Goal: Task Accomplishment & Management: Complete application form

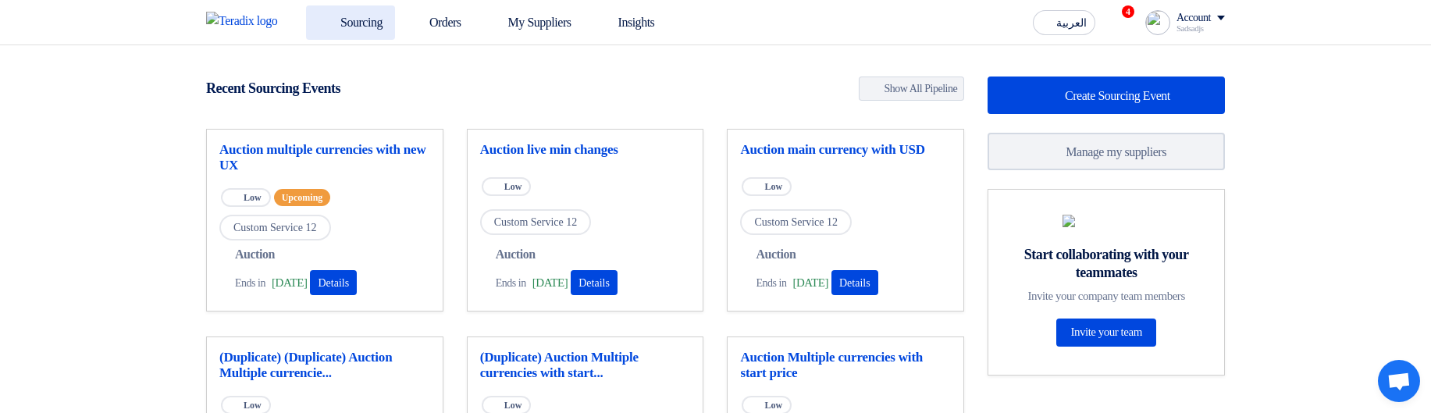
click at [326, 30] on link "Sourcing" at bounding box center [350, 22] width 89 height 34
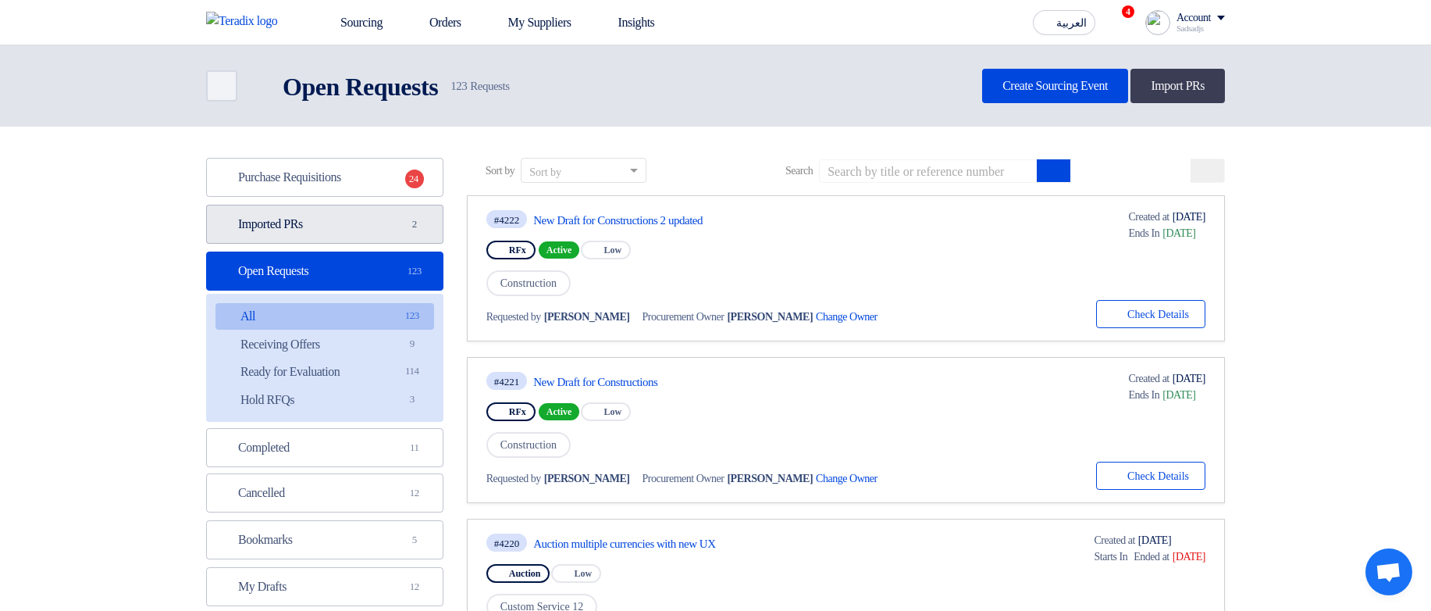
click at [298, 222] on link "Imported PRs Imported PRs 2" at bounding box center [324, 224] width 237 height 39
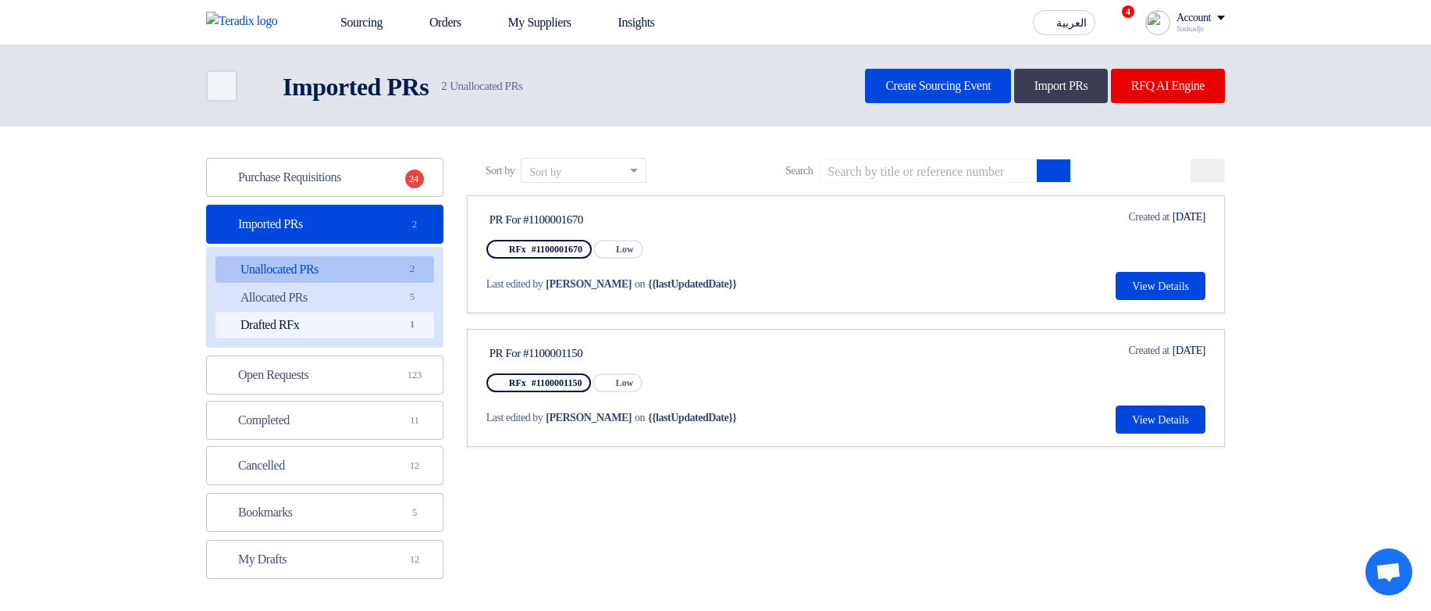
click at [353, 322] on link "Drafted RFx Drafted RFx 1" at bounding box center [324, 325] width 219 height 27
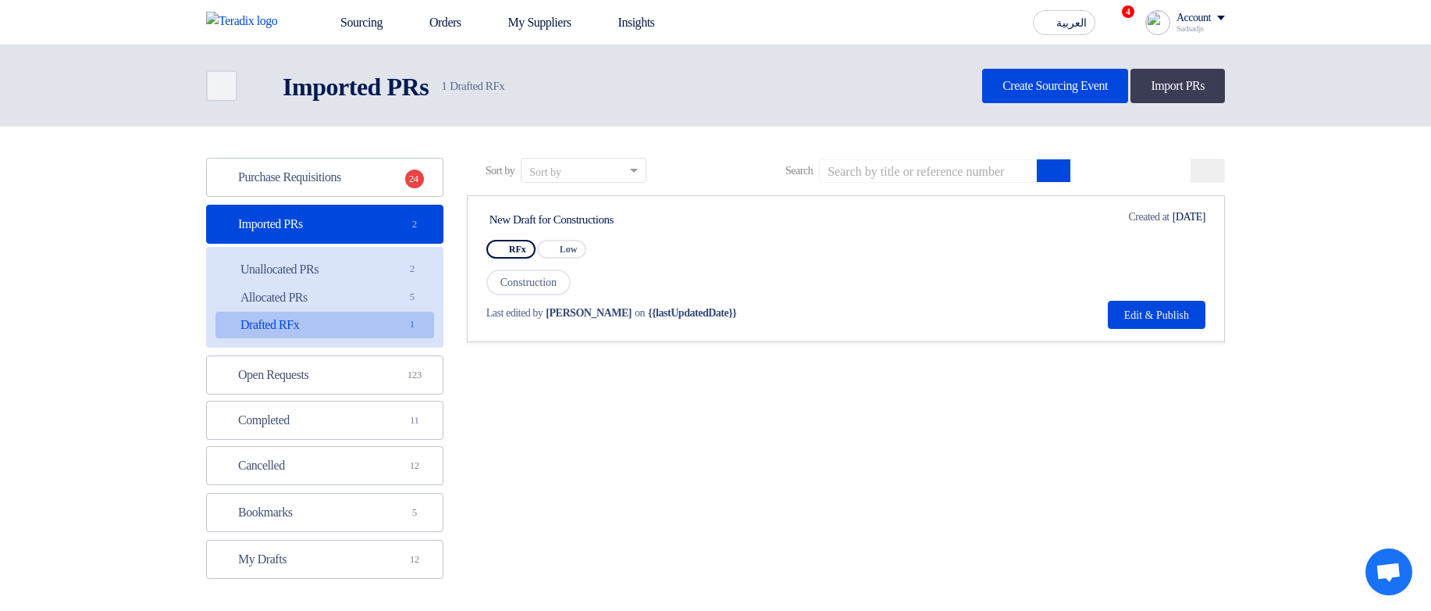
click at [589, 216] on div "New Draft for Constructions" at bounding box center [636, 219] width 293 height 14
click at [782, 215] on div "New Draft for Constructions" at bounding box center [636, 219] width 293 height 14
click at [1191, 22] on div "Account" at bounding box center [1194, 18] width 34 height 13
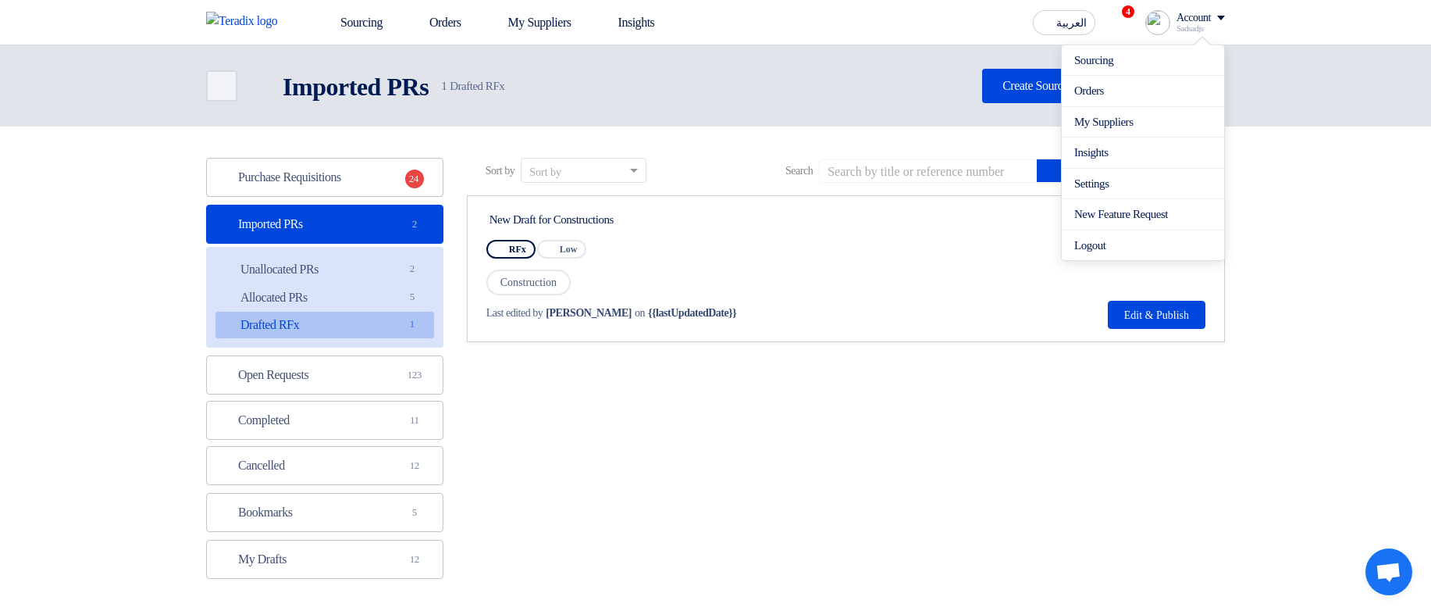
click at [1298, 151] on section "Purchase Requisitions Purchase Requisitions 24 Imported PRs Imported PRs 2 Unal…" at bounding box center [715, 371] width 1431 height 491
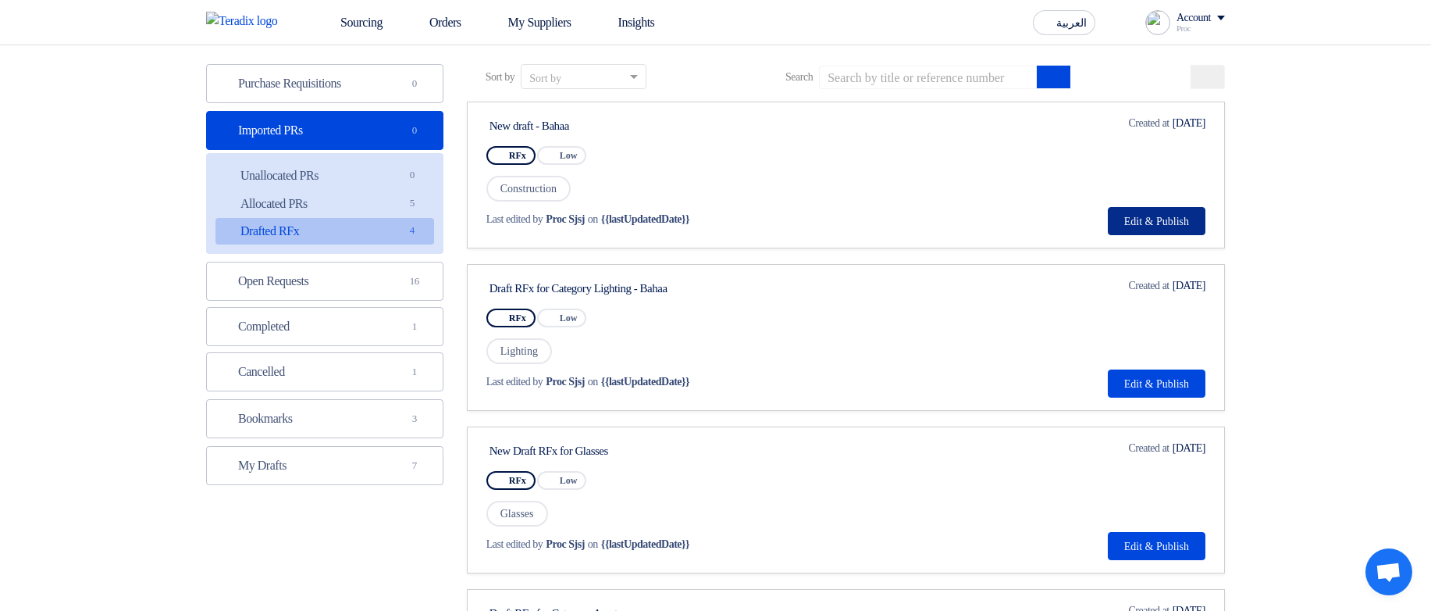
click at [1127, 215] on button "Edit & Publish" at bounding box center [1157, 221] width 98 height 28
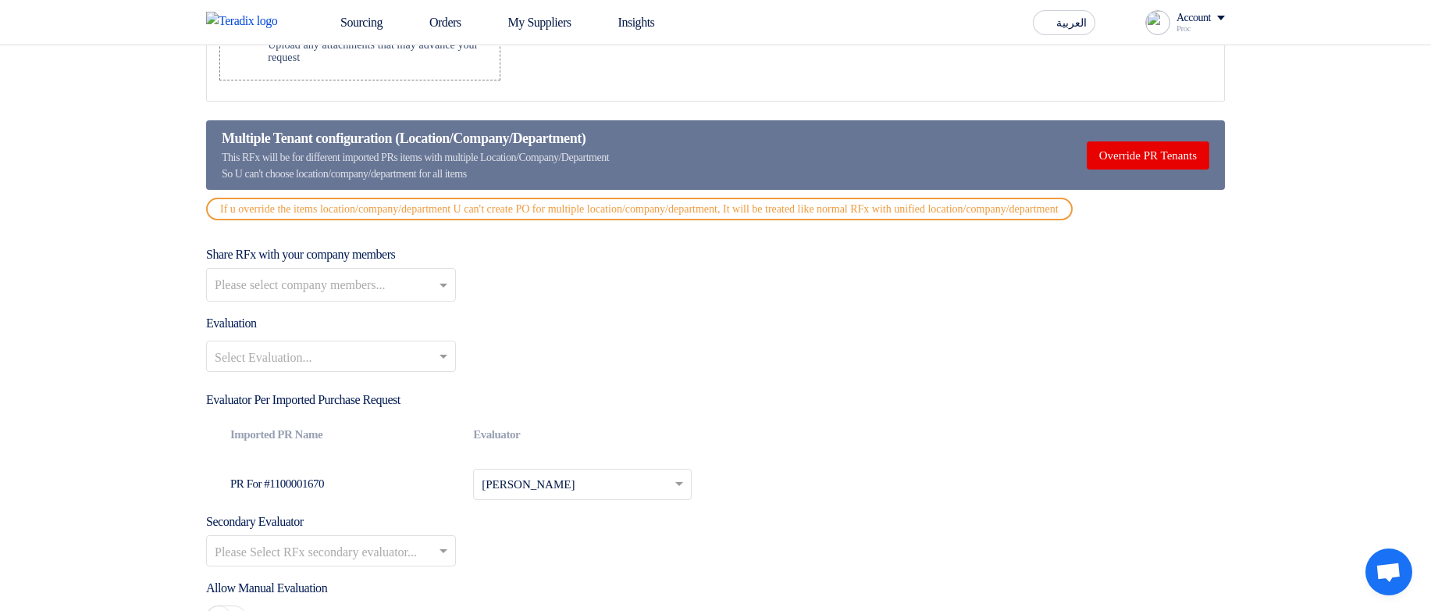
scroll to position [1780, 0]
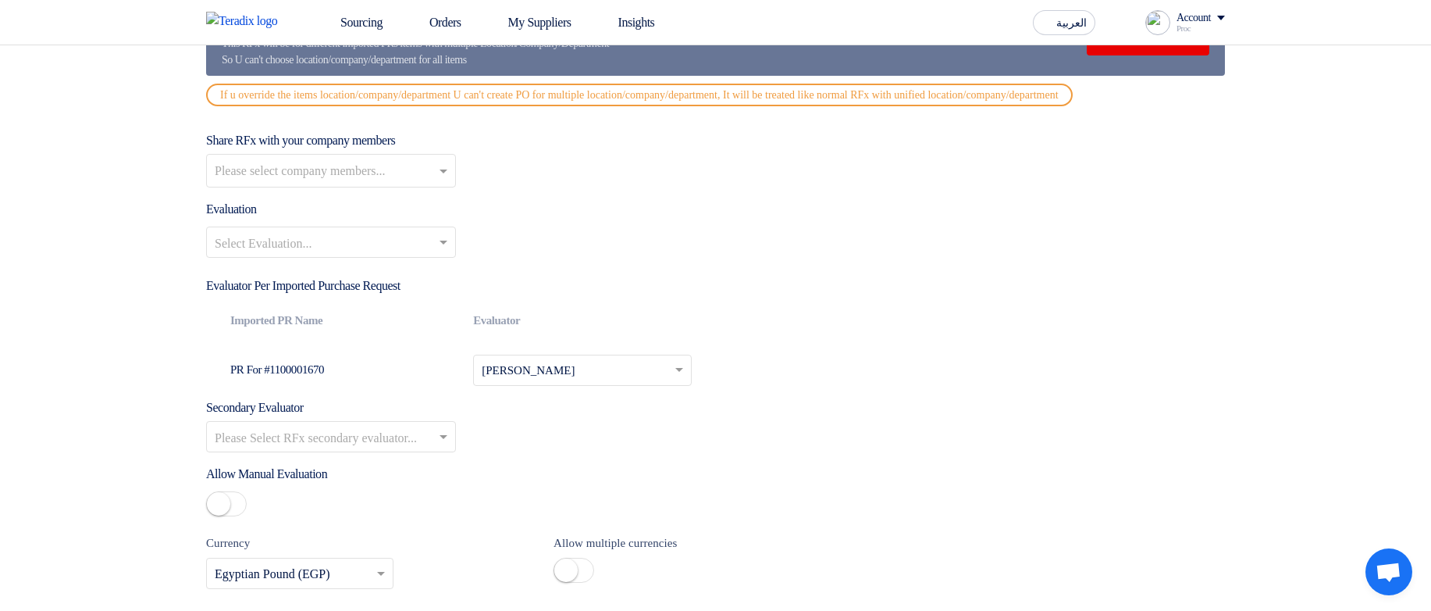
click at [415, 257] on input "text" at bounding box center [323, 244] width 217 height 26
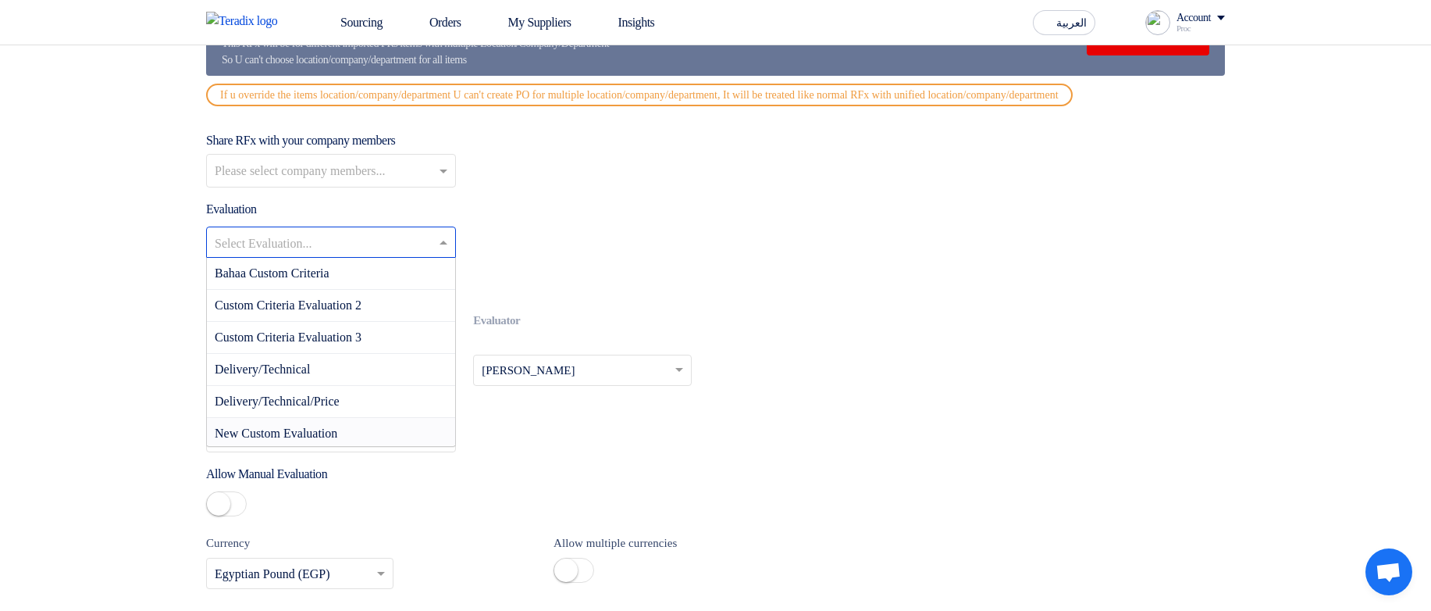
scroll to position [94, 0]
click at [370, 418] on div "Price Only Evaluation" at bounding box center [331, 404] width 248 height 32
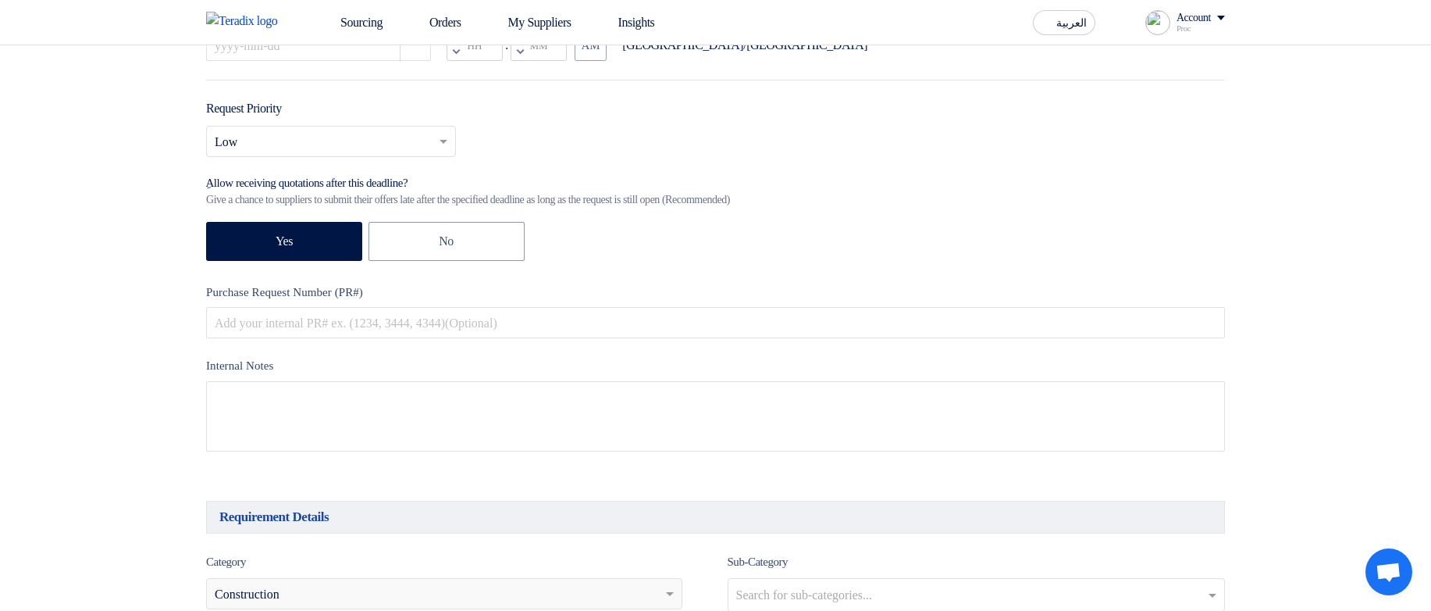
scroll to position [281, 0]
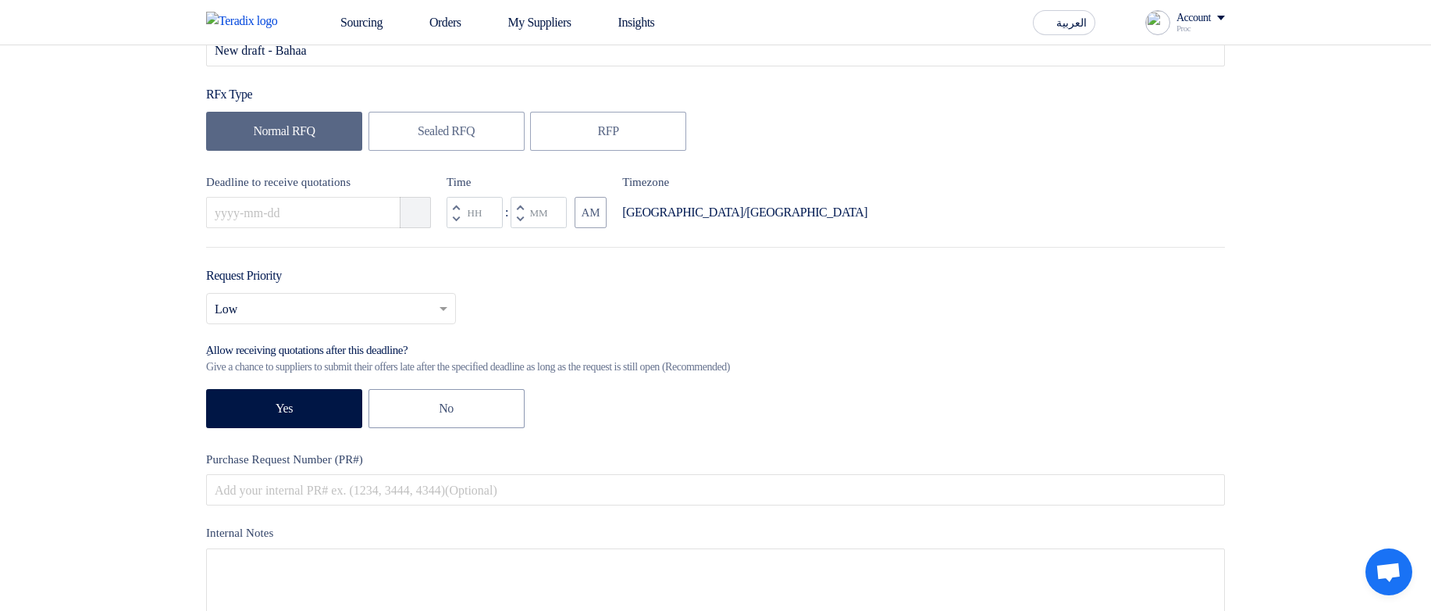
click at [425, 218] on button "Pick a date" at bounding box center [415, 212] width 31 height 31
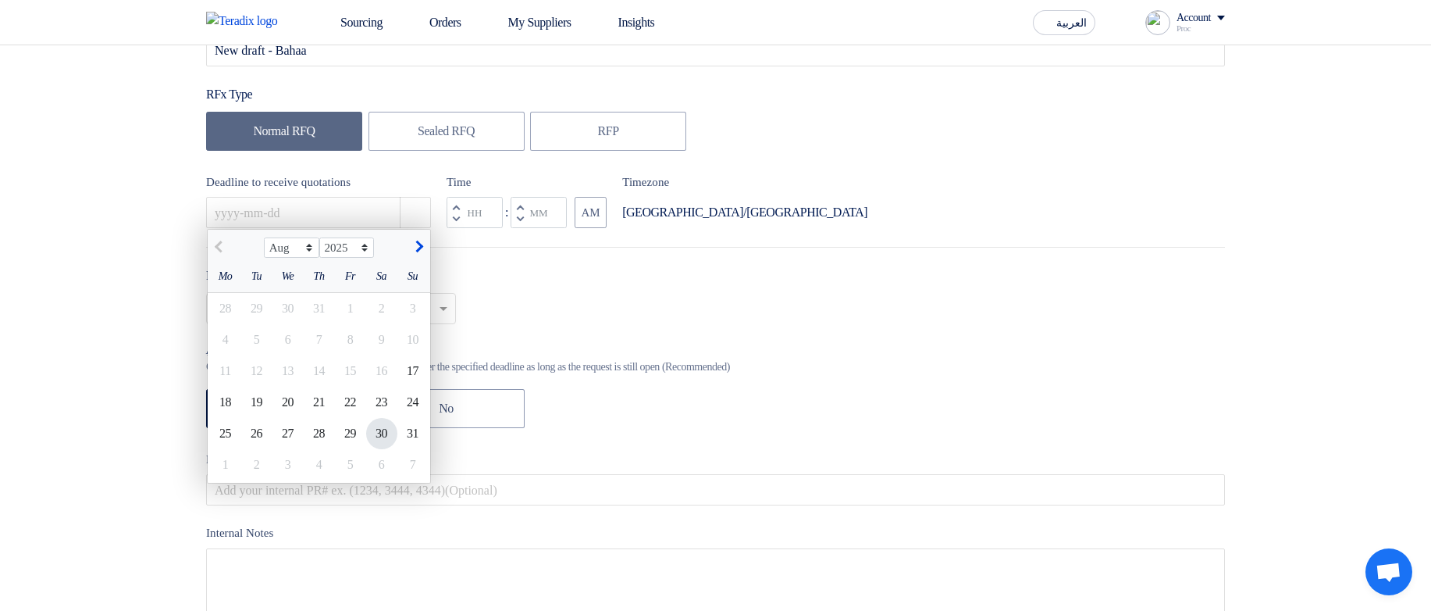
click at [382, 434] on div "30" at bounding box center [381, 433] width 31 height 31
type input "8/30/2025"
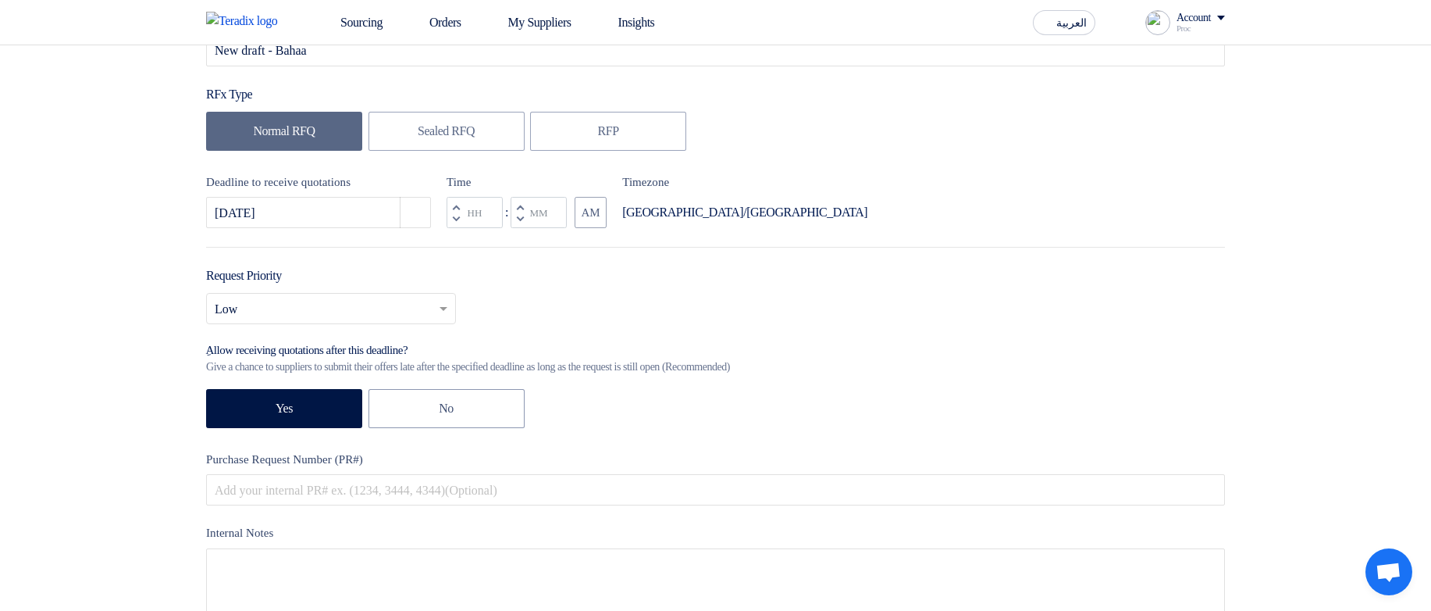
click at [517, 223] on button "Decrement minutes" at bounding box center [520, 219] width 19 height 20
type input "11"
type input "59"
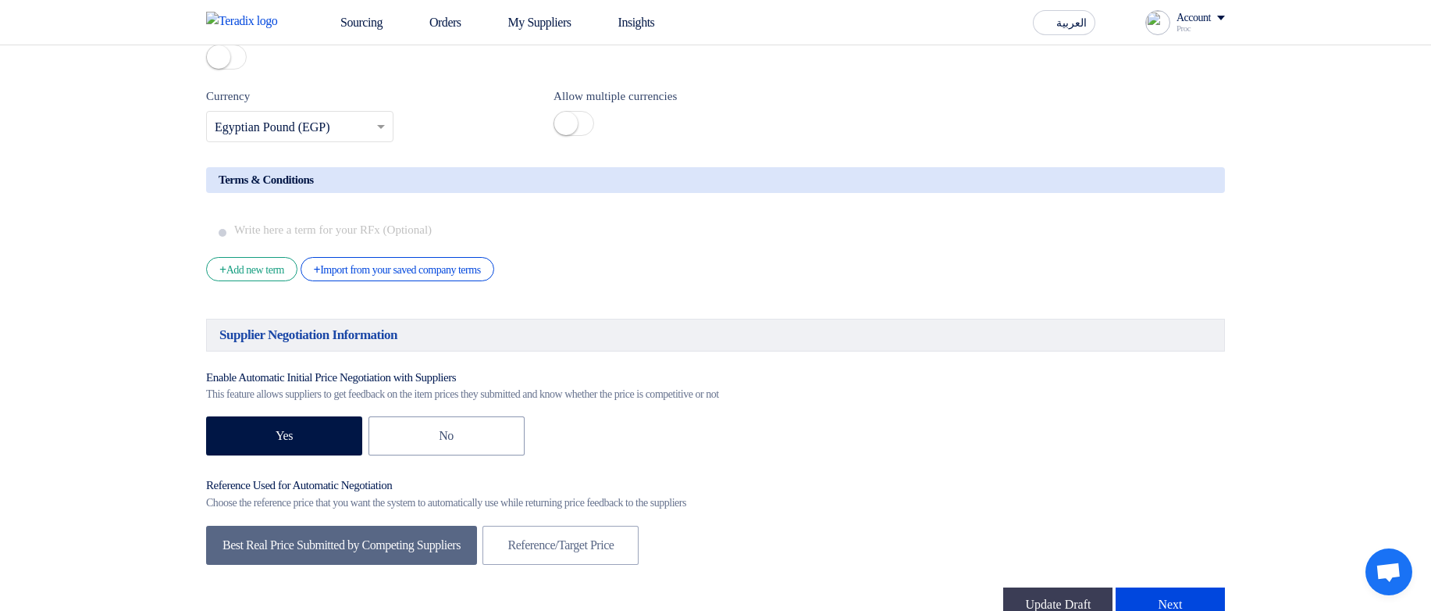
scroll to position [2342, 0]
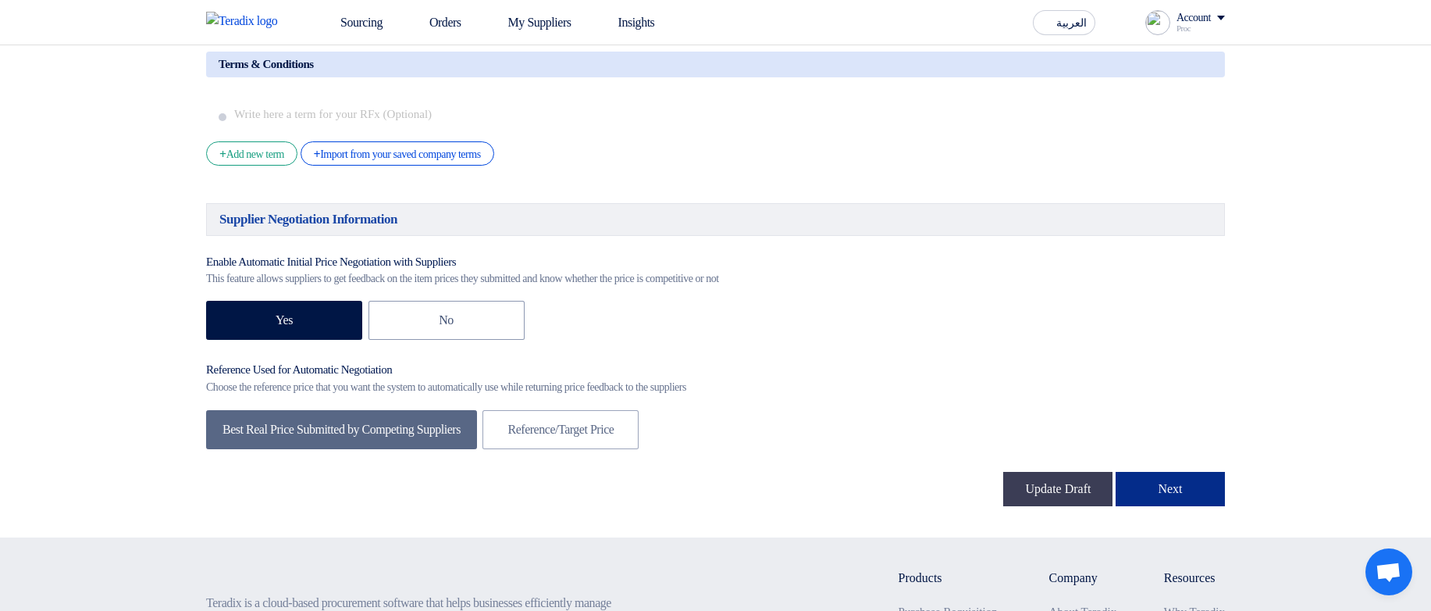
click at [1161, 506] on button "Next" at bounding box center [1170, 489] width 109 height 34
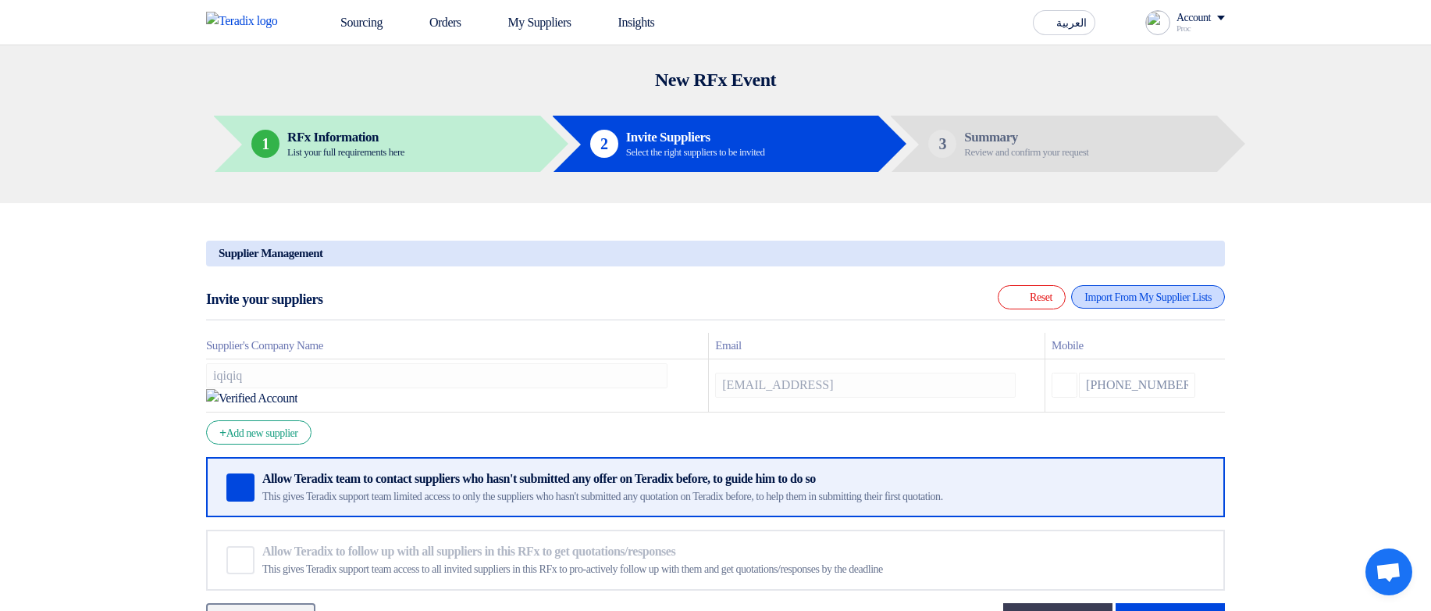
click at [1130, 301] on div "Import From My Supplier Lists" at bounding box center [1148, 296] width 154 height 23
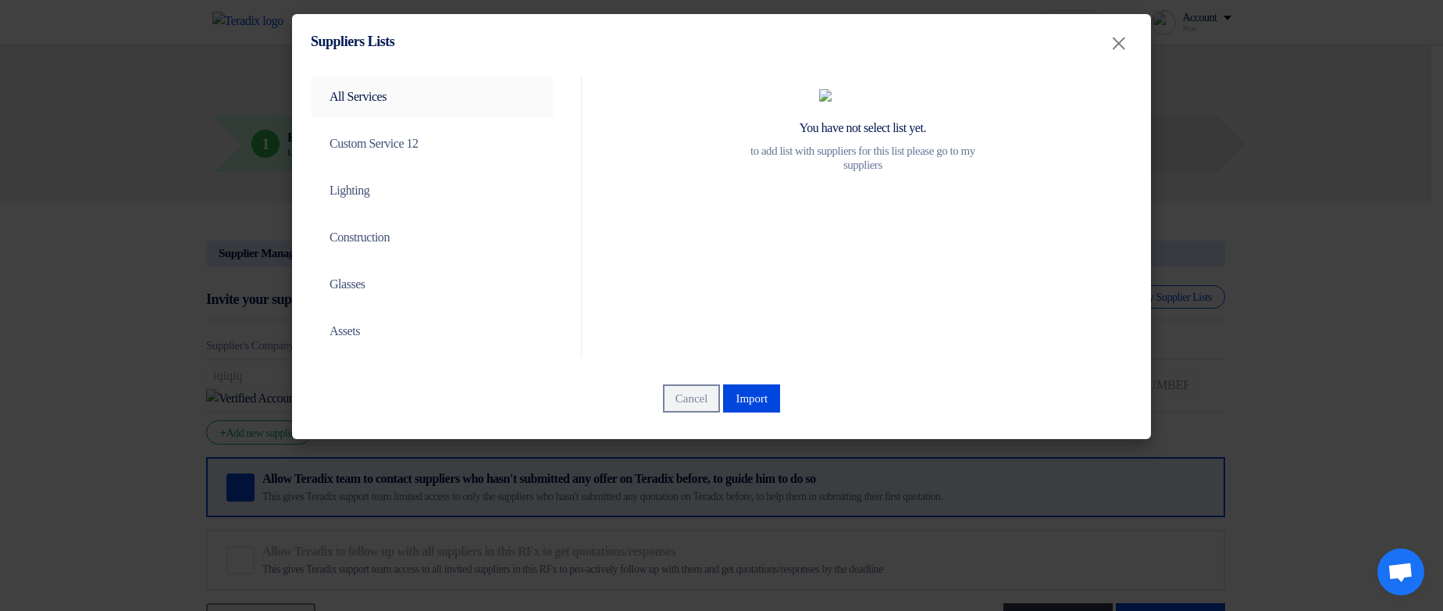
click at [423, 94] on link "All Services" at bounding box center [432, 97] width 243 height 41
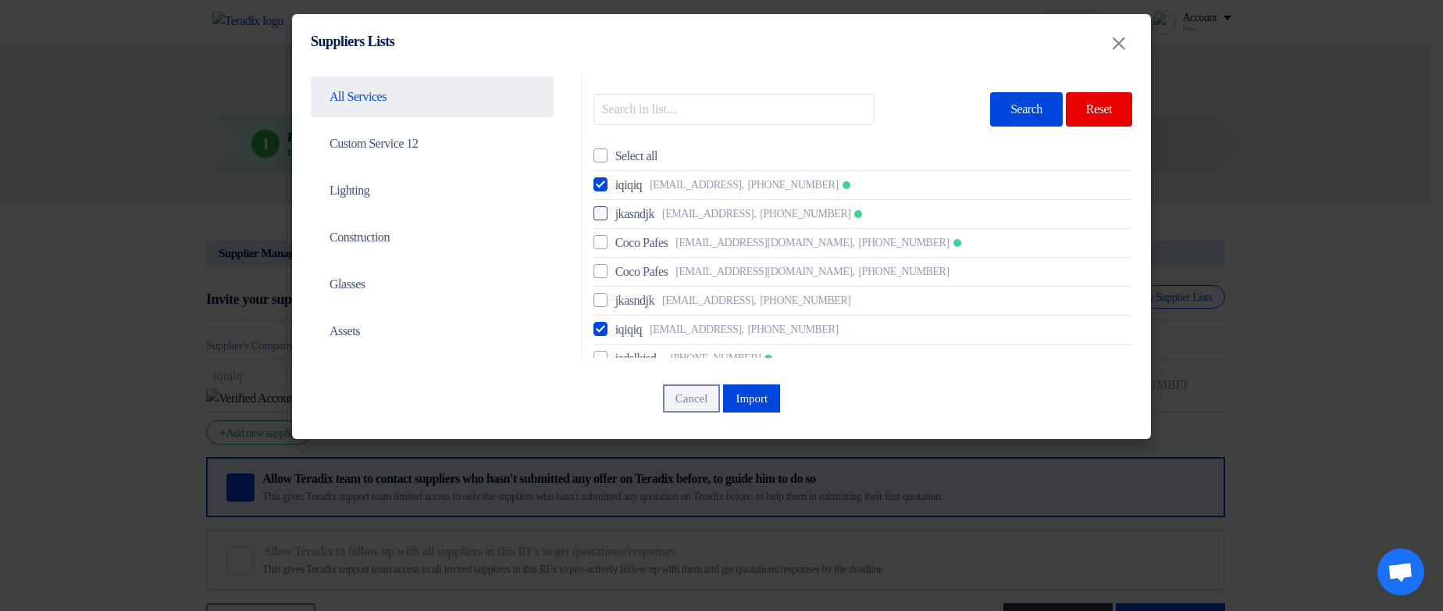
click at [627, 215] on span "jkasndjk" at bounding box center [634, 214] width 39 height 19
click at [625, 190] on input "jkasndjk asdkjh@asdjlk.asd, +201114555555" at bounding box center [620, 185] width 10 height 10
checkbox input "true"
click at [643, 247] on span "Coco Pafes" at bounding box center [641, 242] width 53 height 19
click at [625, 190] on input "Coco Pafes jignafetri@biyac.com, +201012109629" at bounding box center [620, 185] width 10 height 10
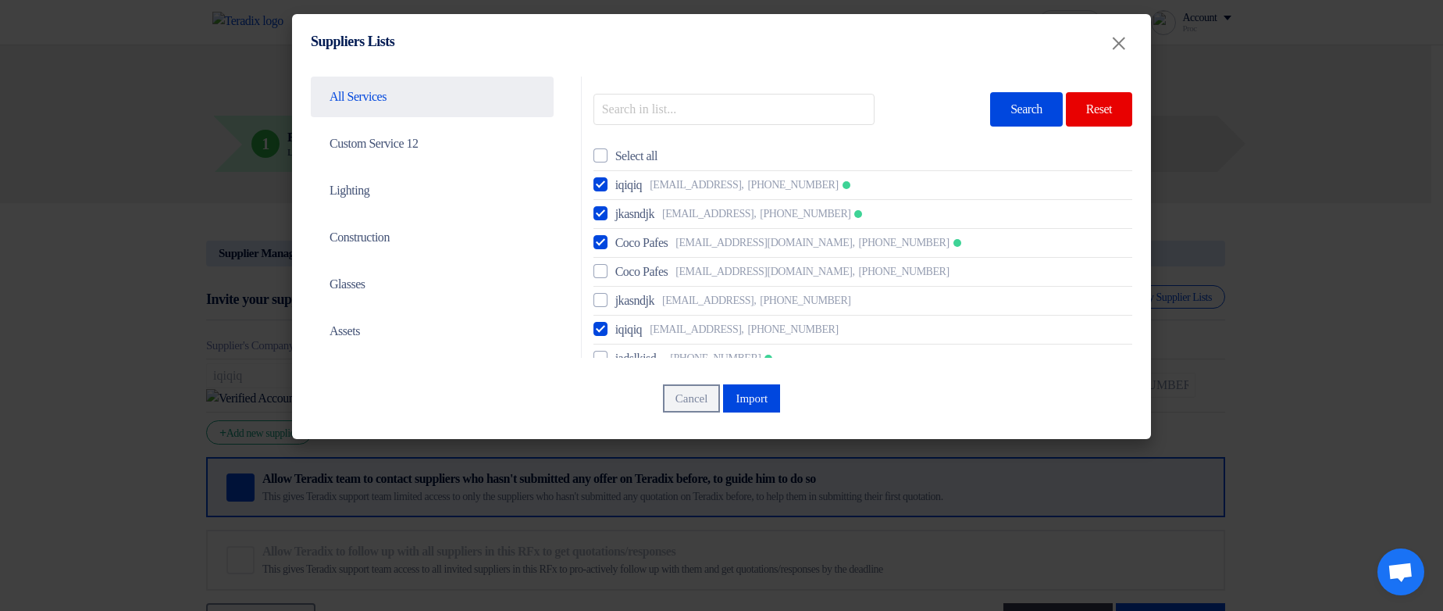
checkbox input "true"
click at [756, 392] on button "Import" at bounding box center [751, 398] width 57 height 28
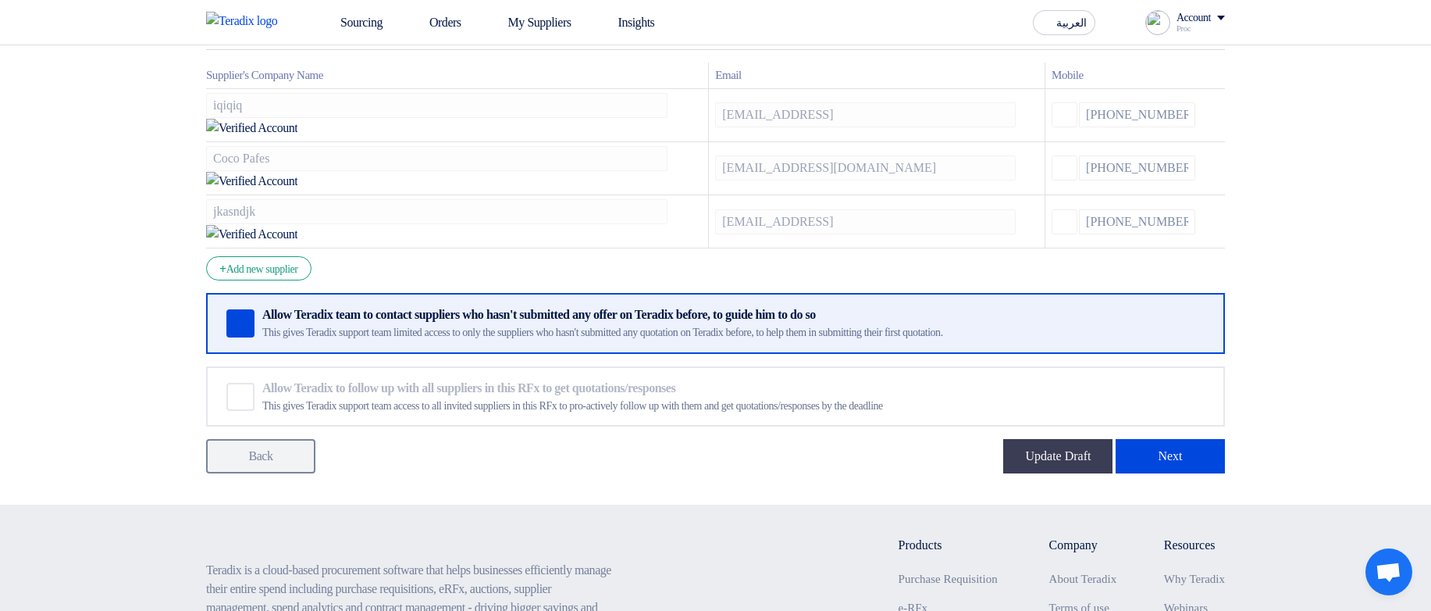
scroll to position [281, 0]
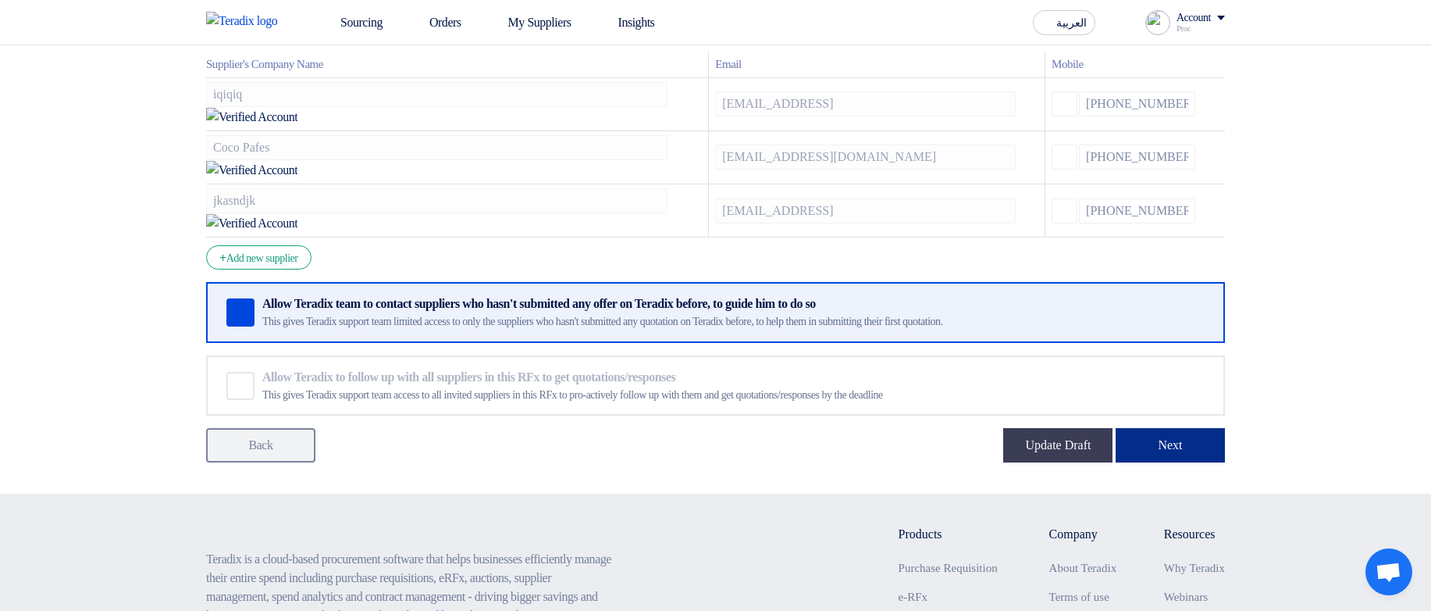
click at [1187, 428] on button "Next" at bounding box center [1170, 445] width 109 height 34
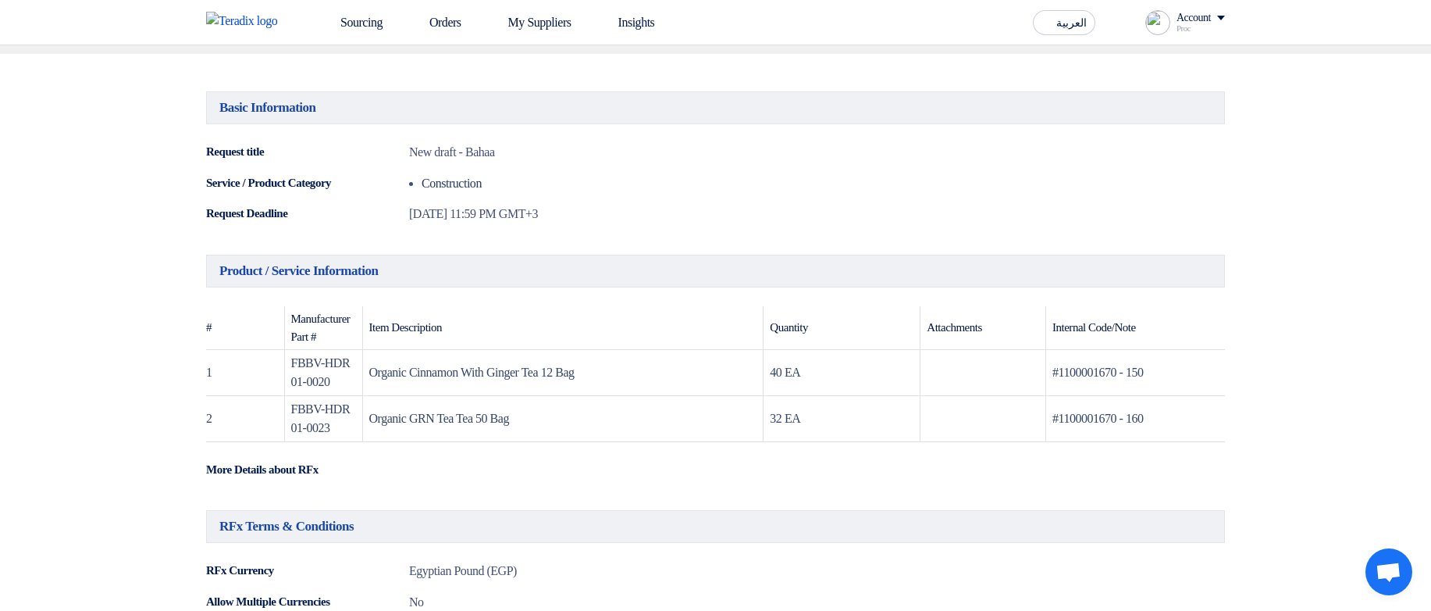
scroll to position [375, 0]
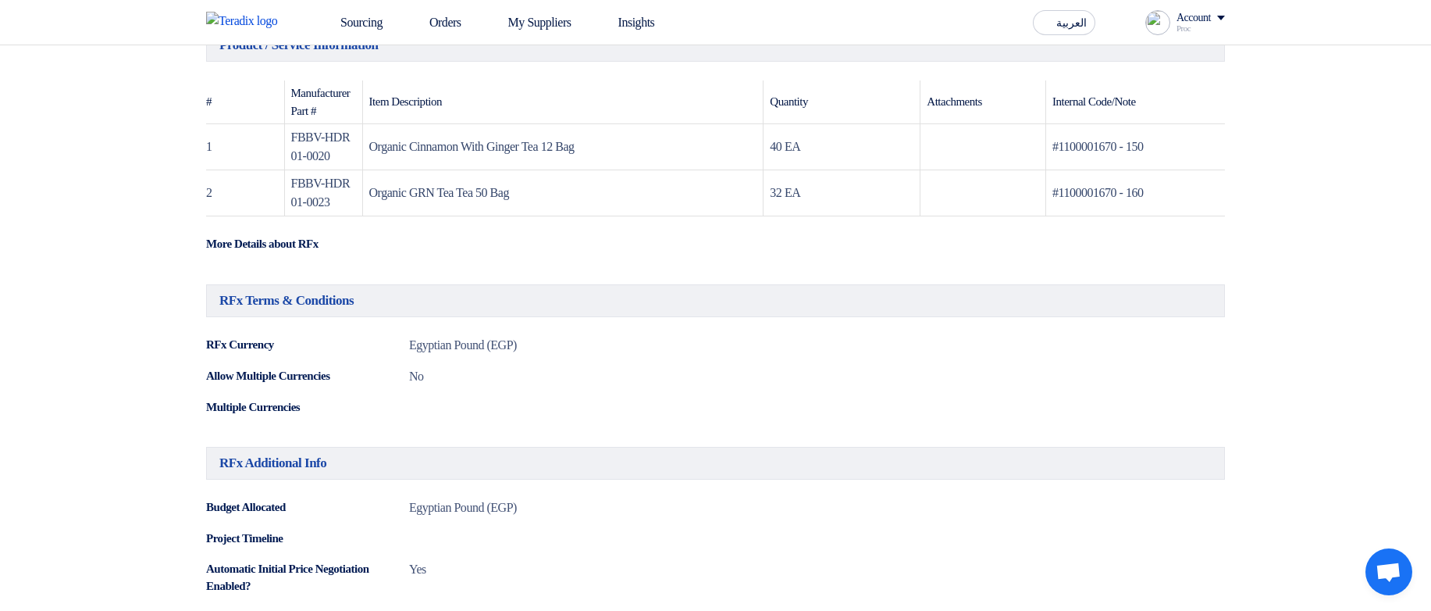
drag, startPoint x: 479, startPoint y: 167, endPoint x: 506, endPoint y: 193, distance: 37.0
click at [505, 192] on table "# Manufacturer Part # Item Description Quantity Attachments Internal Code/Note …" at bounding box center [715, 148] width 1019 height 136
click at [506, 193] on td "Organic GRN Tea Tea 50 Bag" at bounding box center [562, 193] width 401 height 46
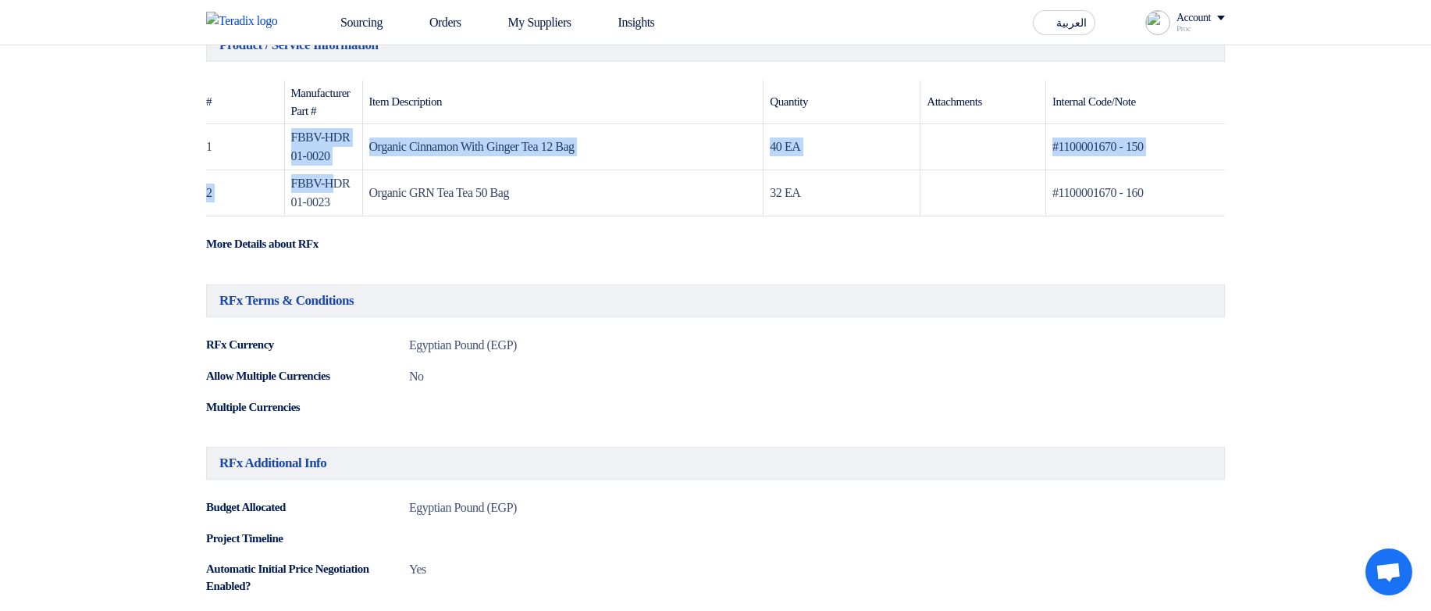
drag, startPoint x: 331, startPoint y: 143, endPoint x: 334, endPoint y: 183, distance: 39.9
click at [334, 183] on tbody "1 FBBV-HDR01-0020 Organic Cinnamon With Ginger Tea 12 Bag 40 EA #1100001670 - 1…" at bounding box center [715, 170] width 1019 height 92
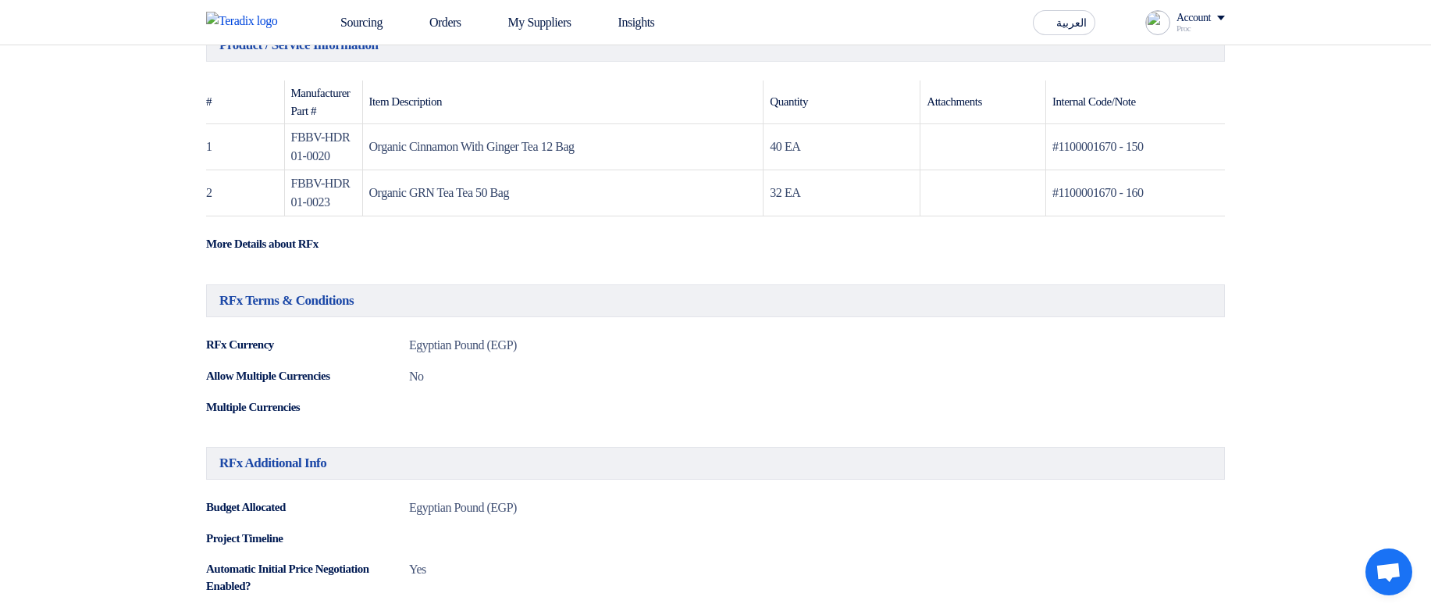
click at [350, 201] on td "FBBV-HDR01-0023" at bounding box center [323, 193] width 78 height 46
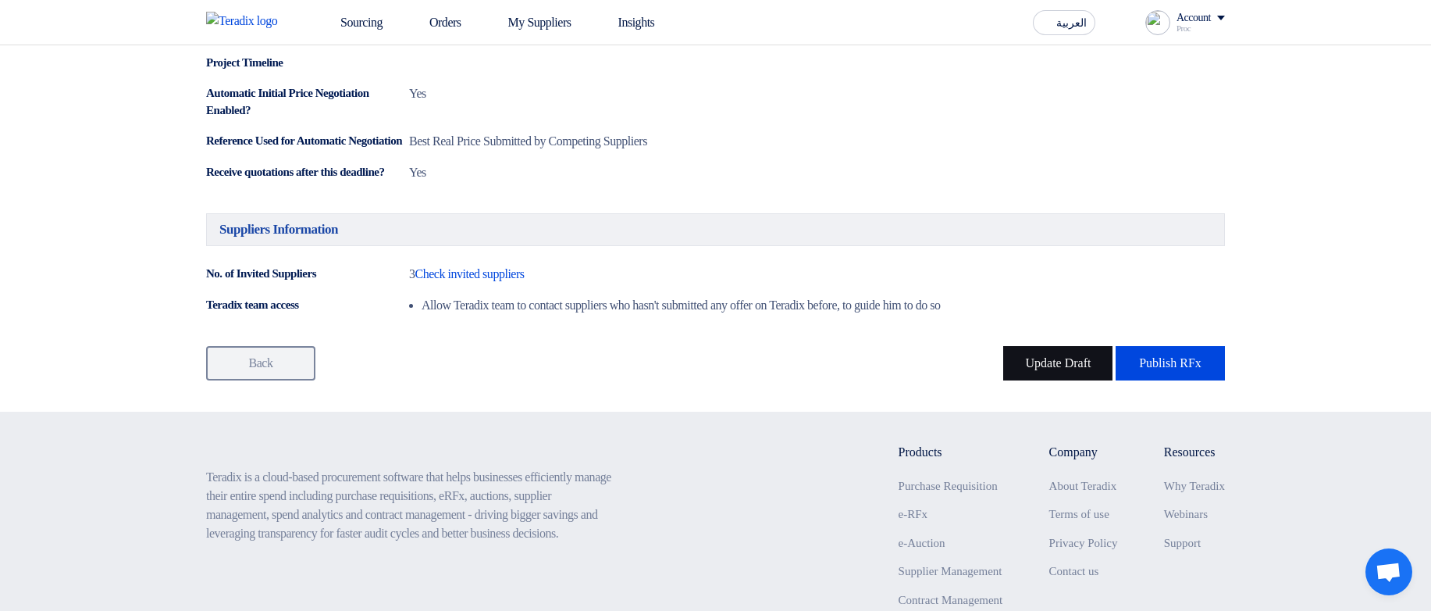
scroll to position [937, 0]
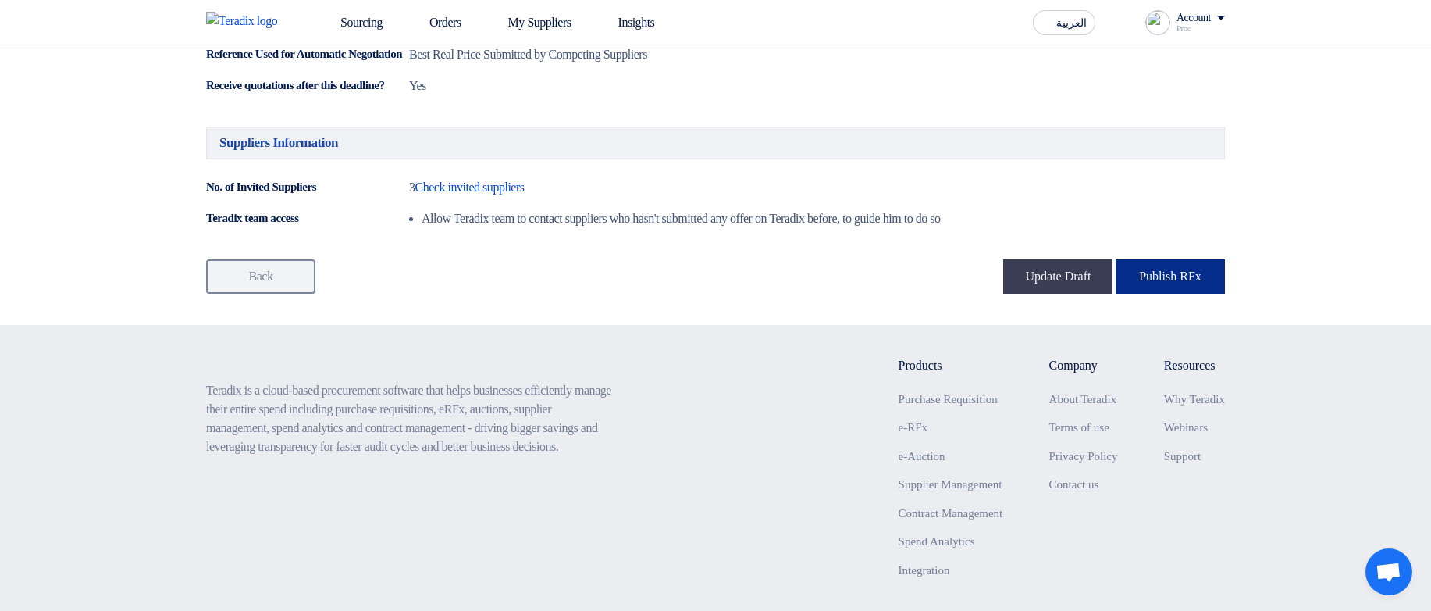
click at [1175, 294] on button "Publish RFx" at bounding box center [1170, 276] width 109 height 34
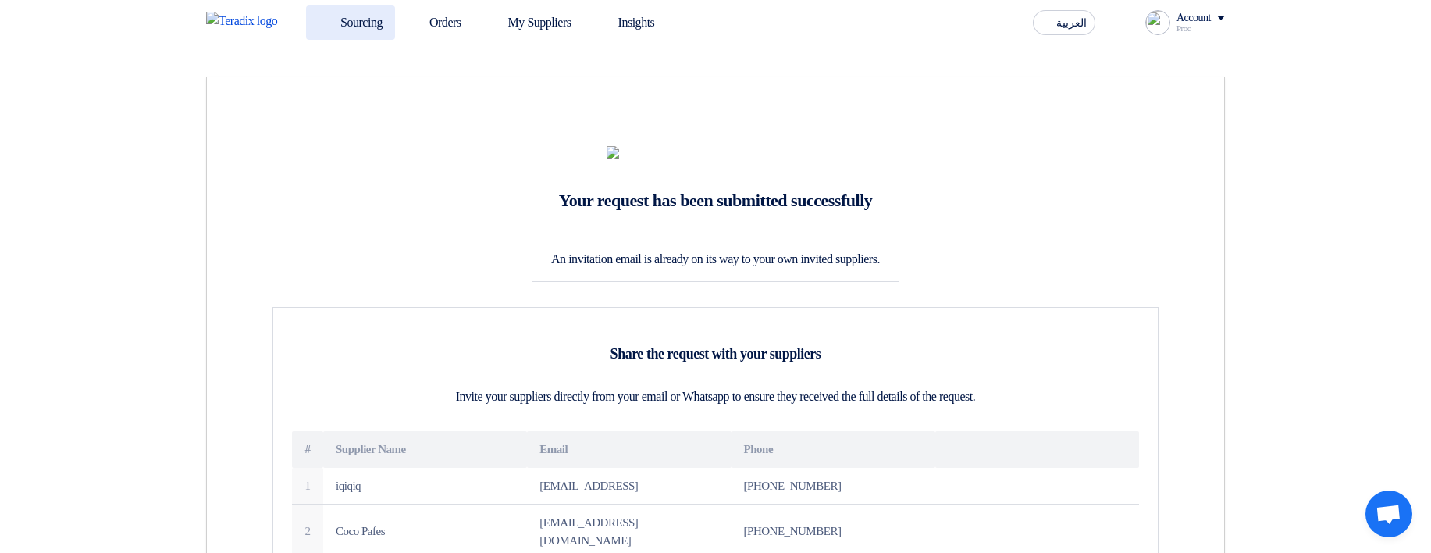
click at [385, 22] on link "Sourcing" at bounding box center [350, 22] width 89 height 34
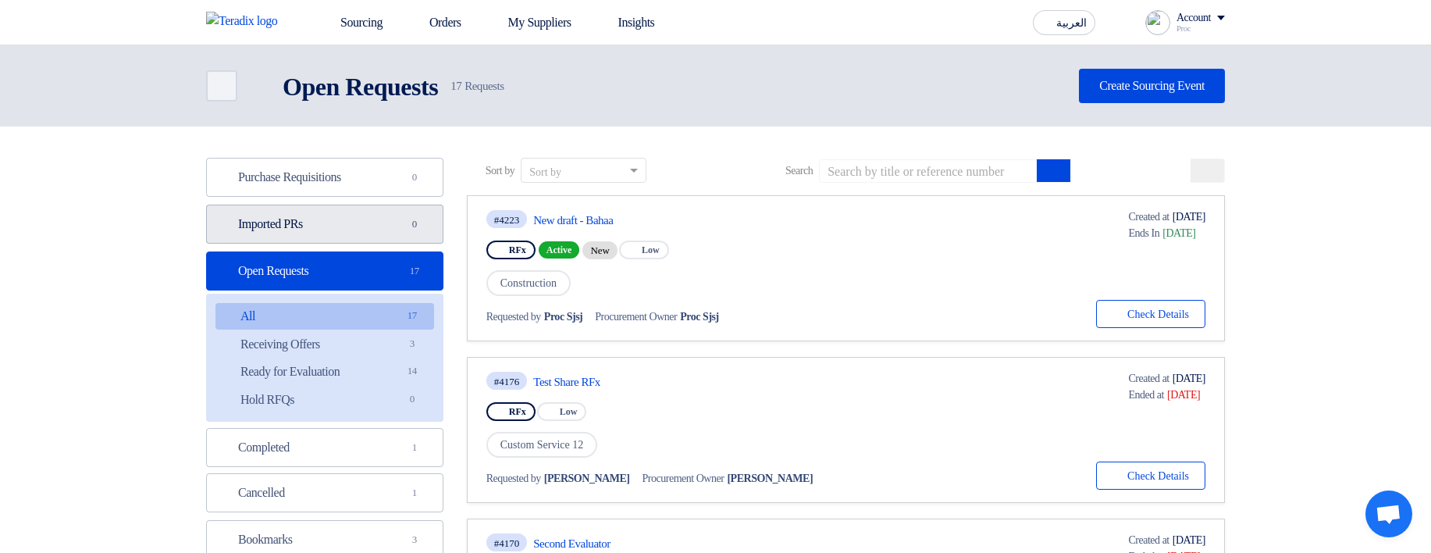
click at [379, 207] on link "Imported PRs Imported PRs 0" at bounding box center [324, 224] width 237 height 39
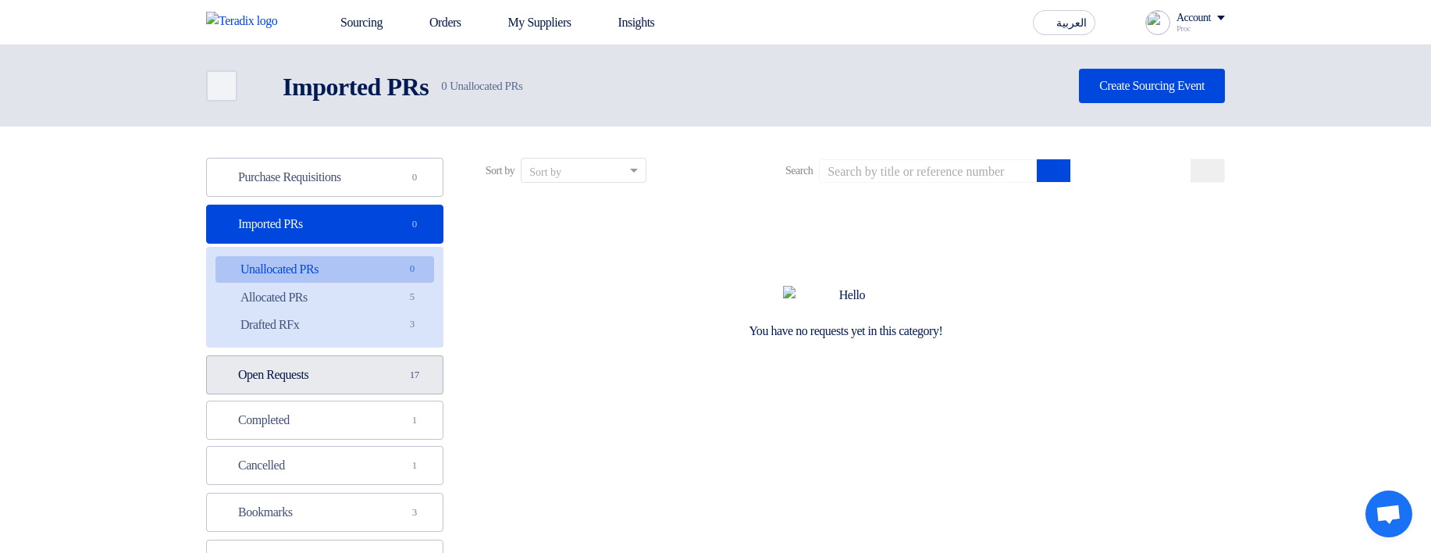
click at [371, 375] on link "Open Requests Open Requests 17" at bounding box center [324, 374] width 237 height 39
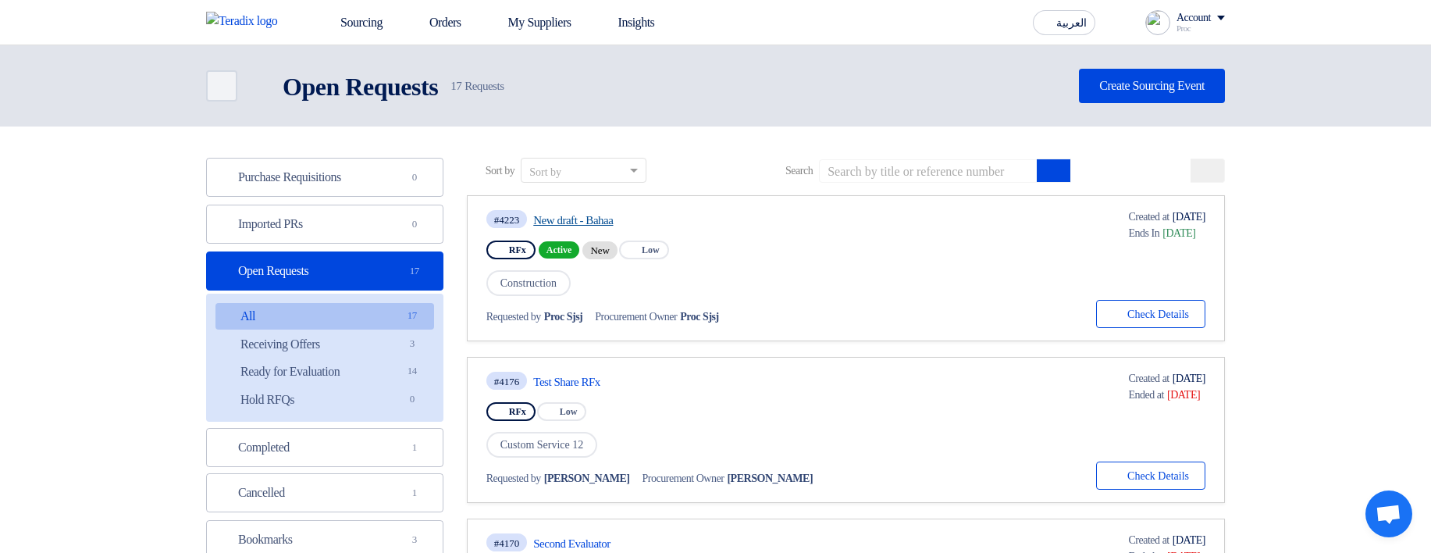
click at [602, 216] on link "New draft - Bahaa" at bounding box center [679, 220] width 293 height 14
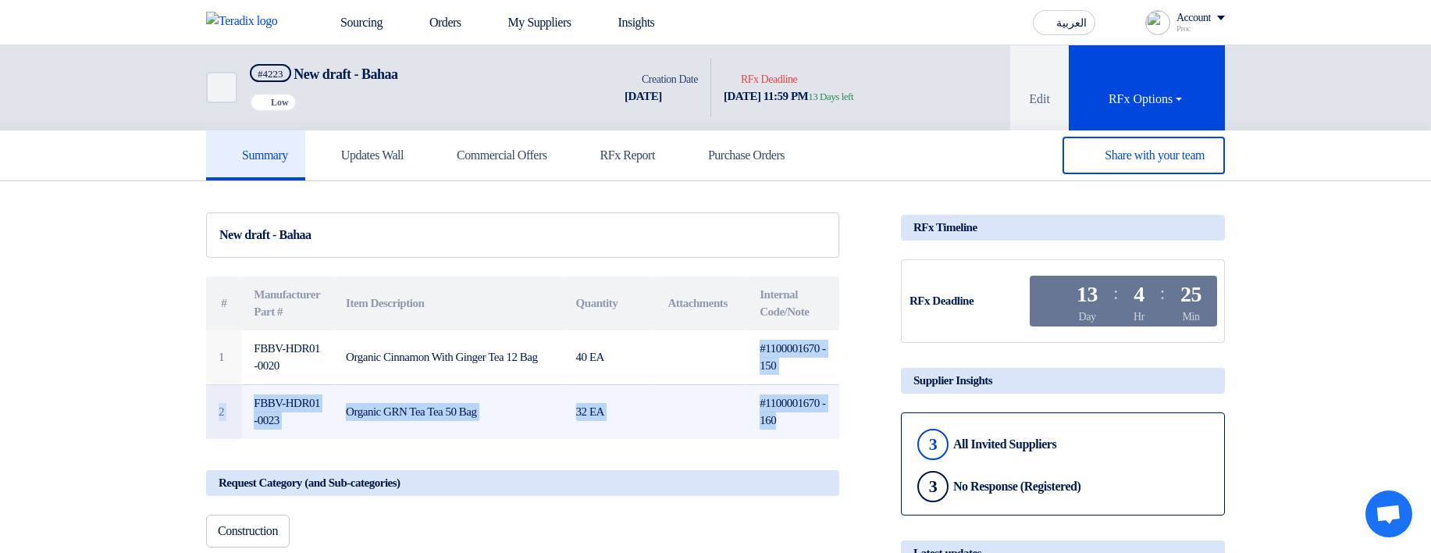
click at [790, 437] on tbody "1 FBBV-HDR01-0020 Organic Cinnamon With Ginger Tea 12 Bag 40 EA #1100001670 - 1…" at bounding box center [522, 384] width 633 height 109
click at [791, 435] on td "#1100001670 - 160" at bounding box center [793, 411] width 92 height 55
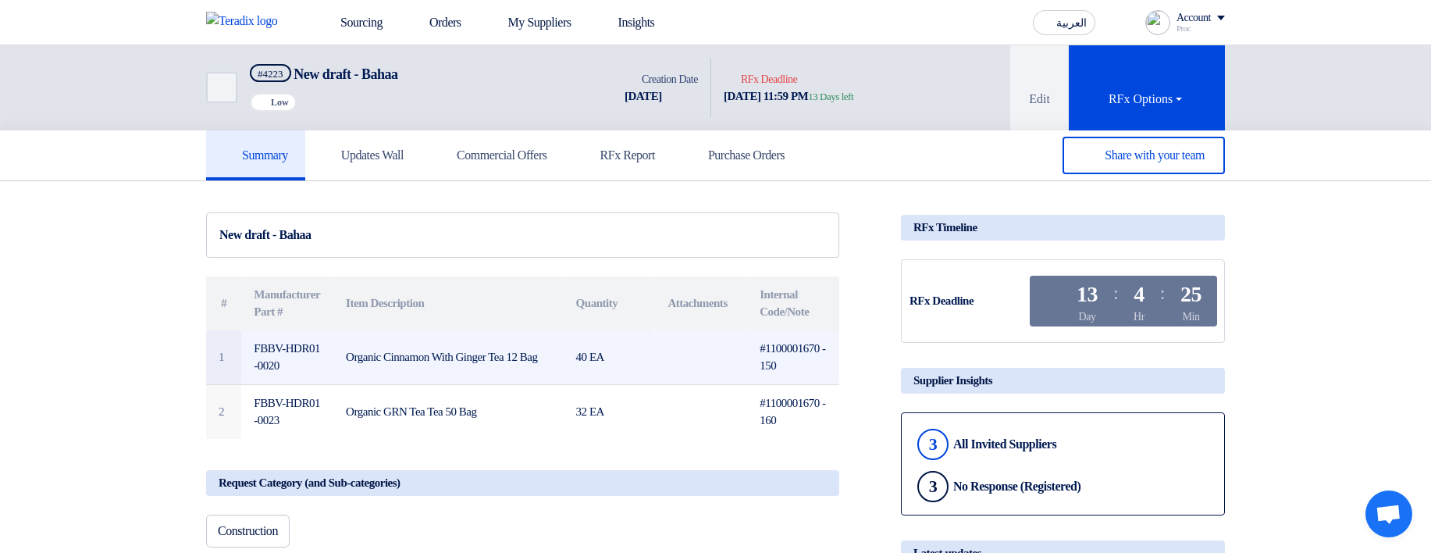
click at [797, 346] on td "#1100001670 - 150" at bounding box center [793, 357] width 92 height 55
copy td "1100001670"
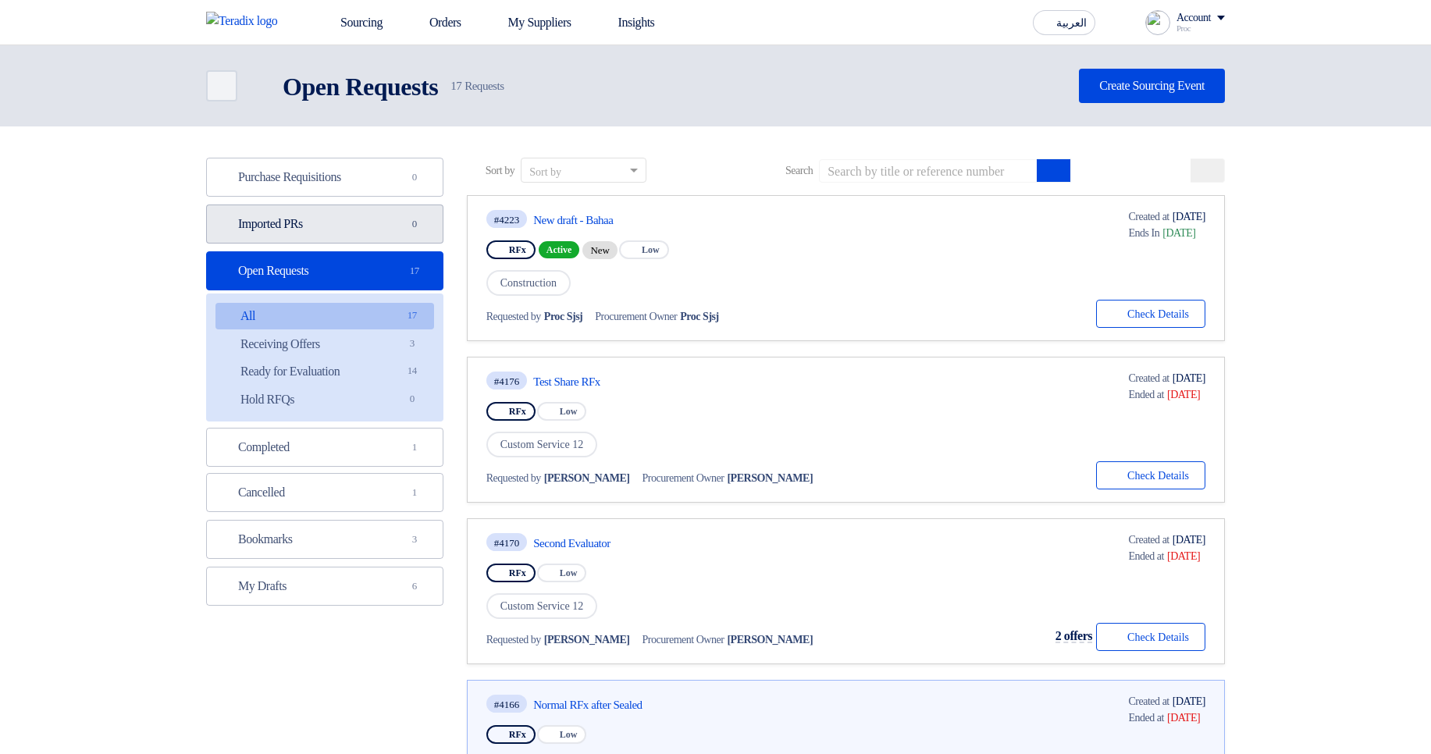
click at [353, 222] on link "Imported PRs Imported PRs 0" at bounding box center [324, 224] width 237 height 39
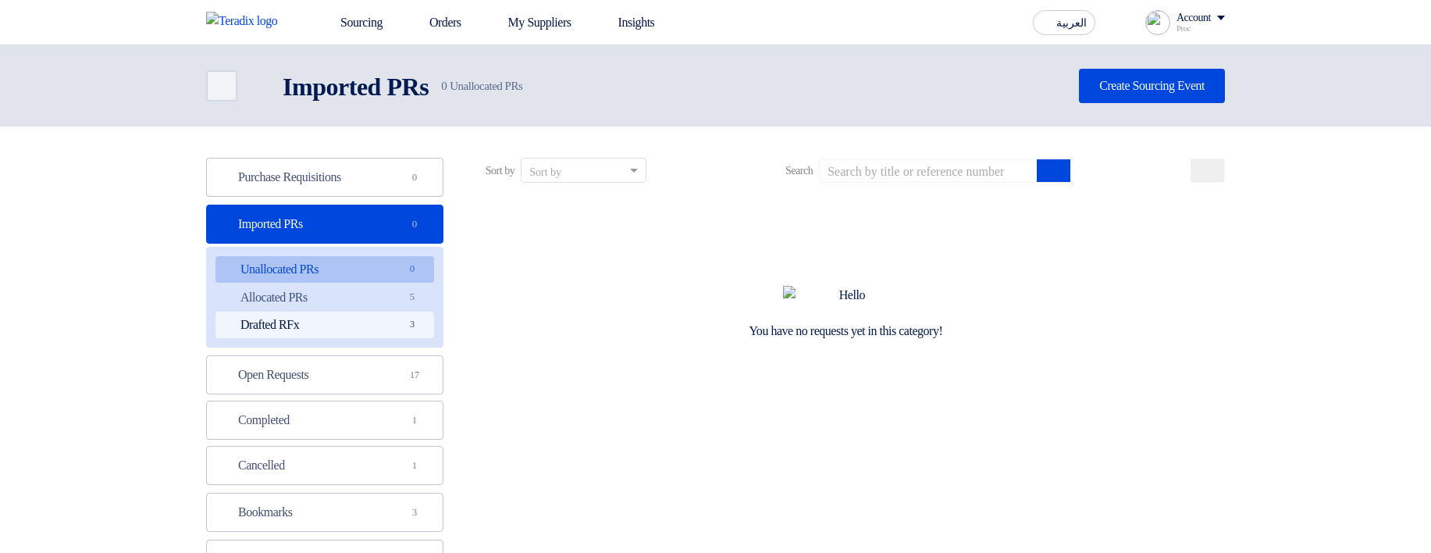
click at [371, 322] on link "Drafted RFx Drafted RFx 3" at bounding box center [324, 325] width 219 height 27
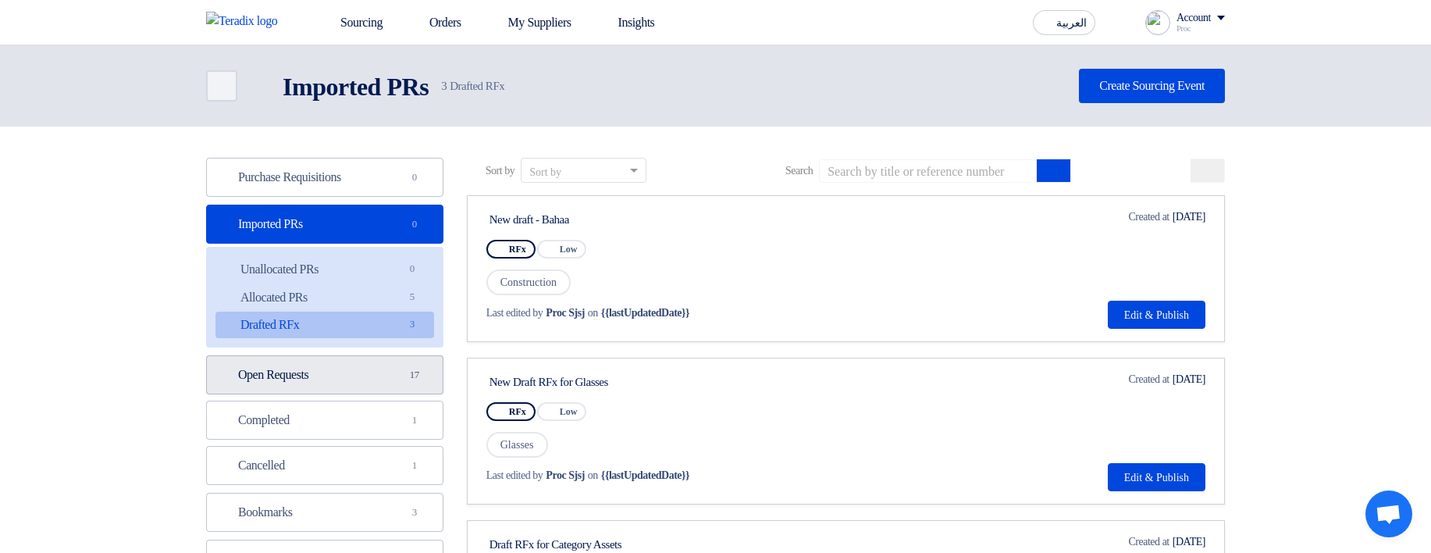
click at [379, 388] on link "Open Requests Open Requests 17" at bounding box center [324, 374] width 237 height 39
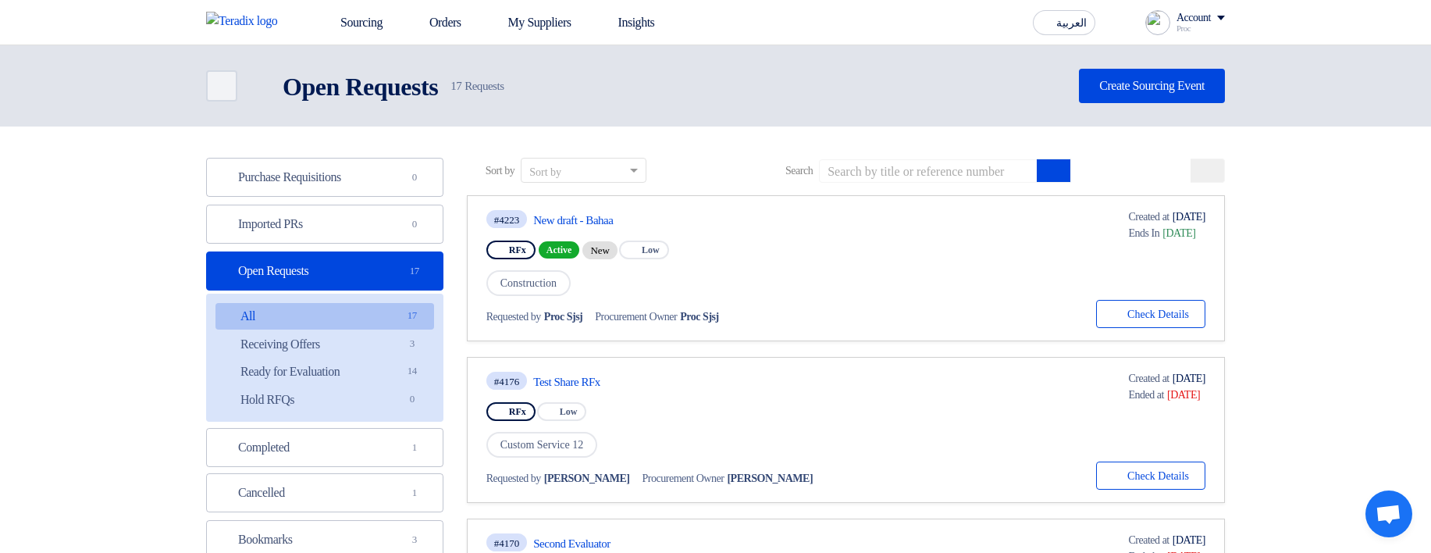
click at [1159, 329] on link "#4223 New draft - Bahaa RFx Active New Priority Low Construction Requested by P…" at bounding box center [846, 268] width 758 height 146
click at [1153, 308] on button "Check details Check Details" at bounding box center [1150, 314] width 109 height 28
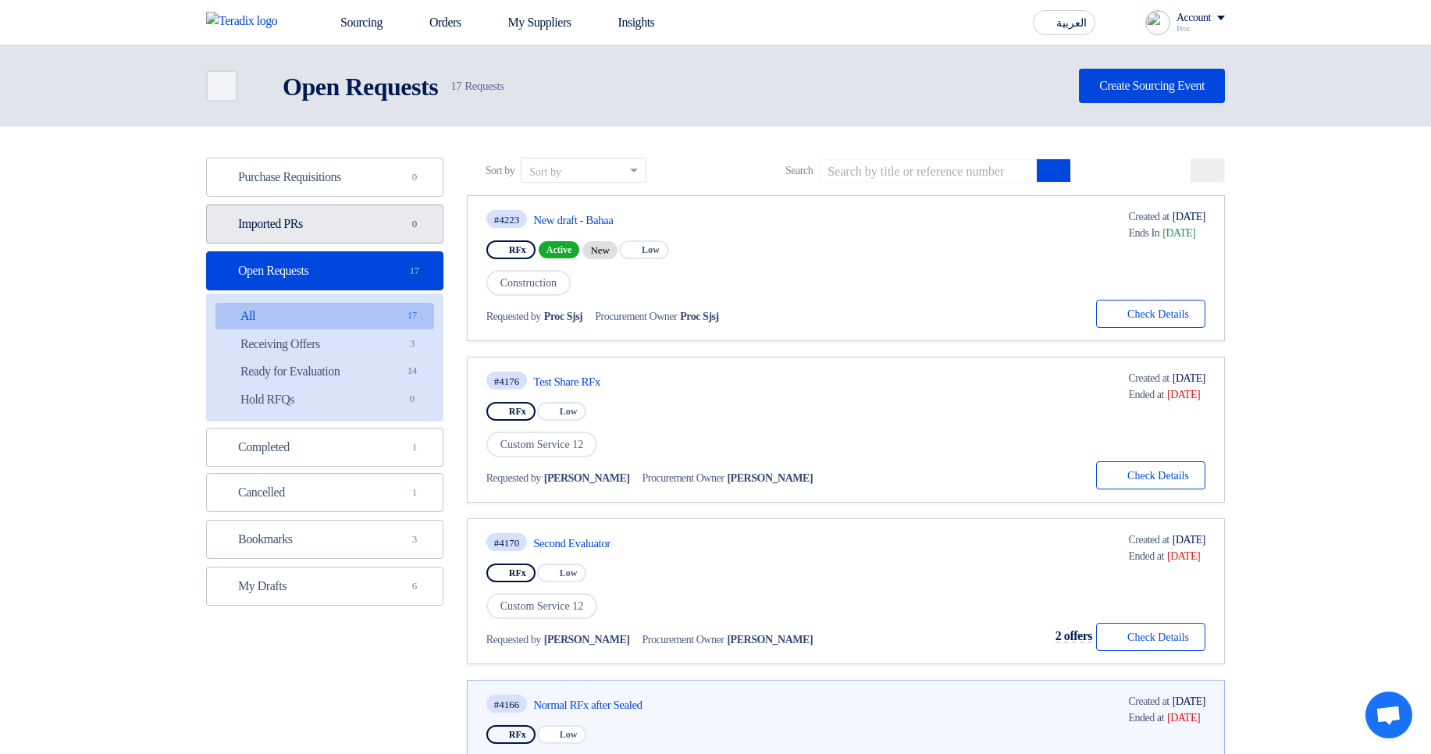
click at [366, 221] on link "Imported PRs Imported PRs 0" at bounding box center [324, 224] width 237 height 39
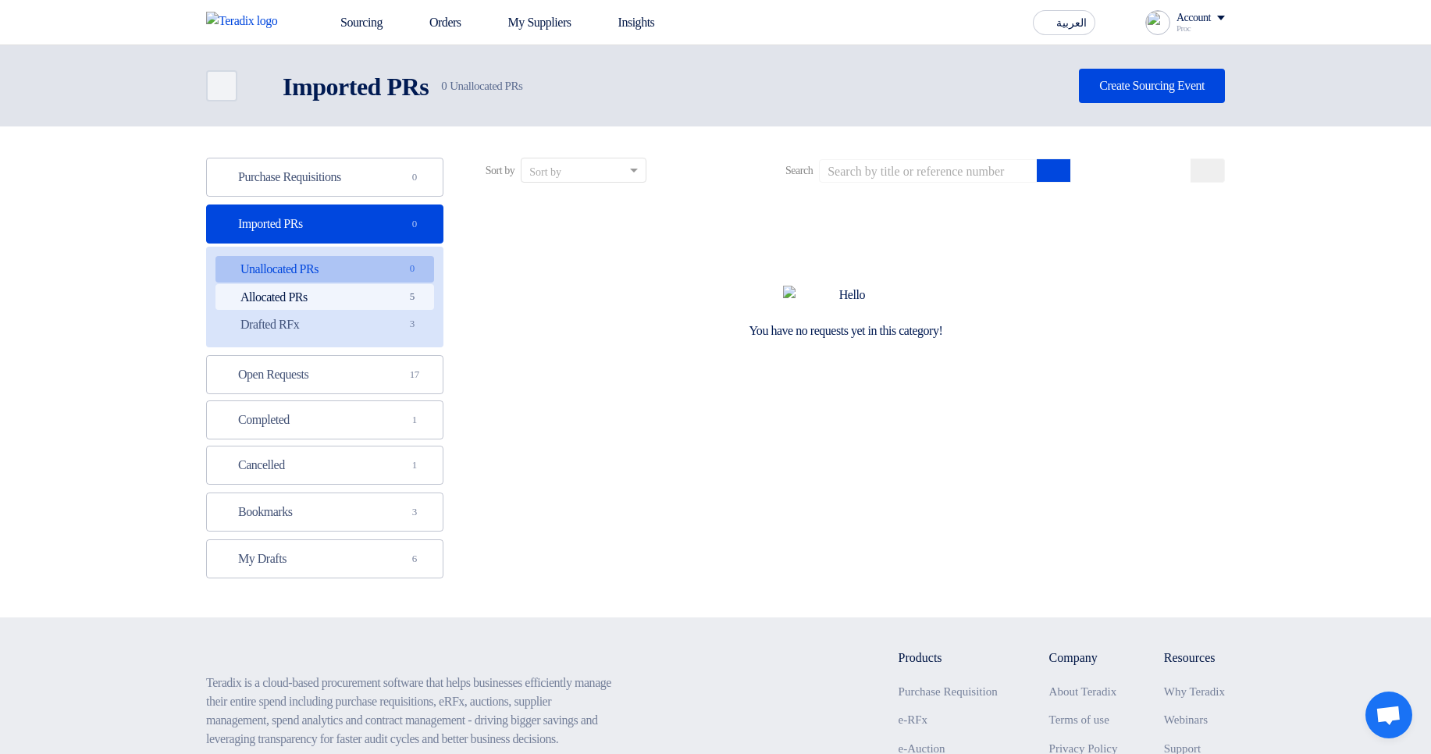
click at [358, 293] on link "Allocated PRs Allocated PRs 5" at bounding box center [324, 297] width 219 height 27
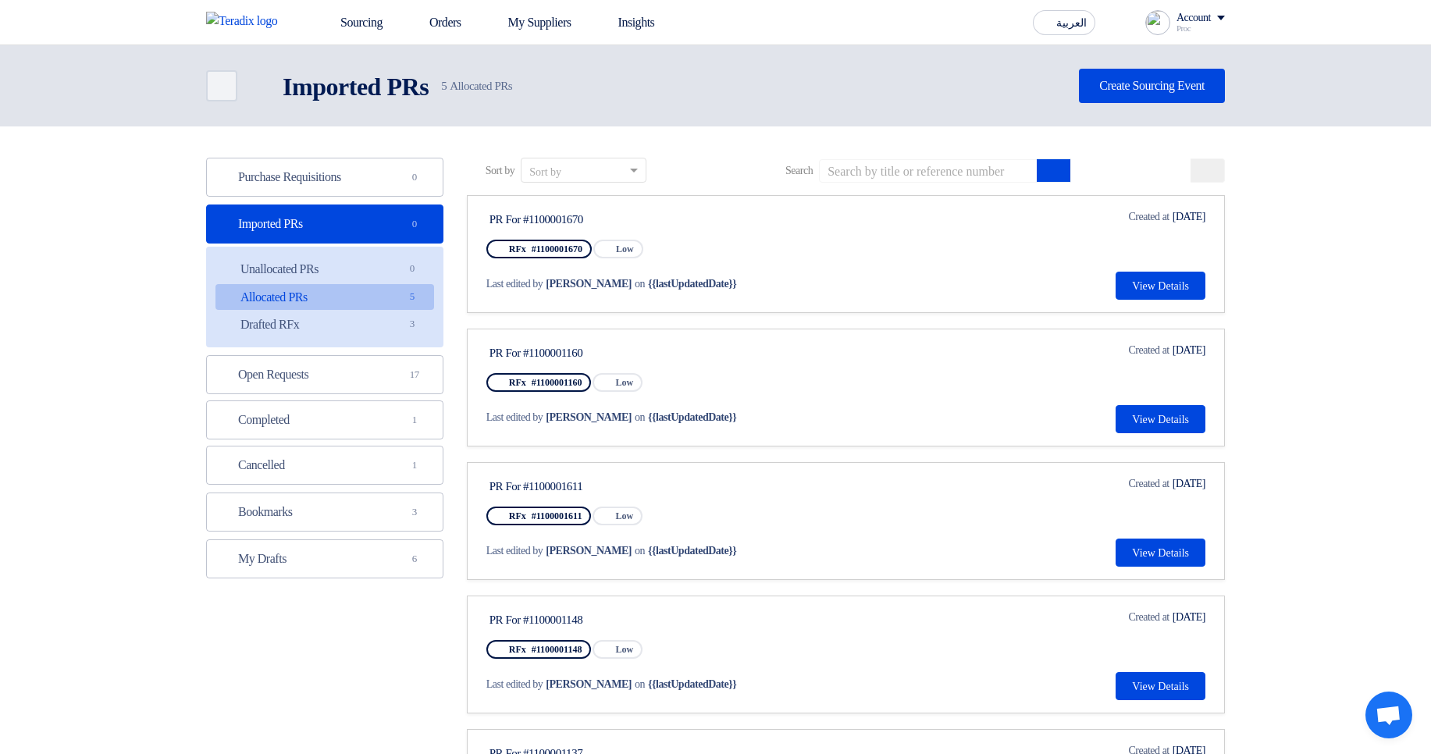
drag, startPoint x: 578, startPoint y: 218, endPoint x: 646, endPoint y: 227, distance: 69.3
click at [646, 227] on div "PR For #1100001670" at bounding box center [635, 218] width 299 height 20
click at [709, 226] on div "PR For #1100001670" at bounding box center [636, 219] width 293 height 14
click at [1131, 282] on button "View Details" at bounding box center [1161, 286] width 90 height 28
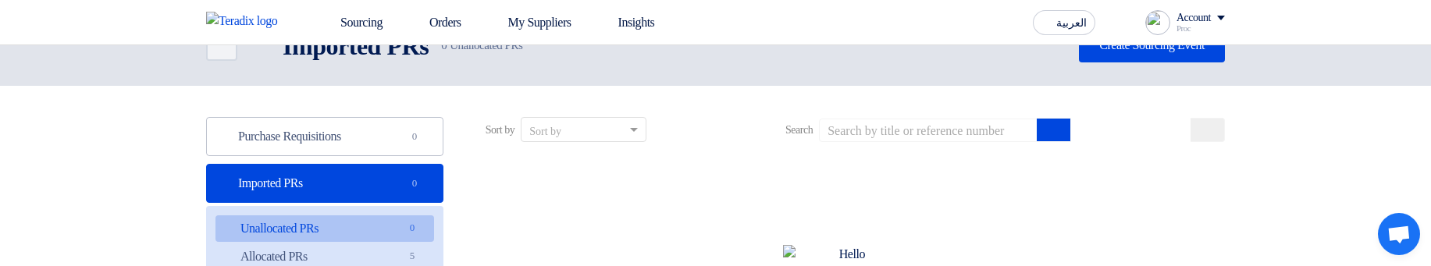
scroll to position [94, 0]
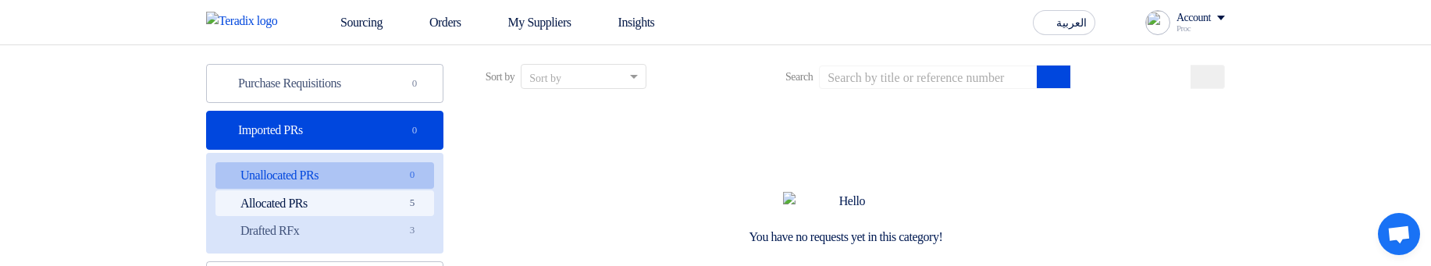
click at [375, 193] on link "Allocated PRs Allocated PRs 5" at bounding box center [324, 203] width 219 height 27
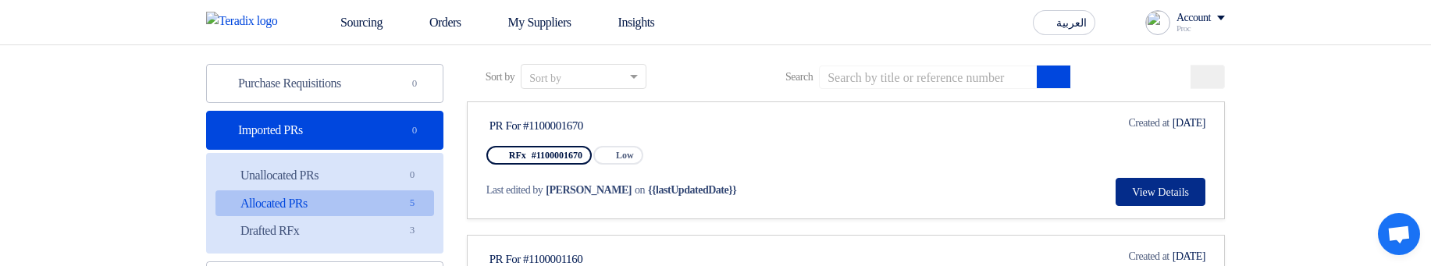
click at [1137, 190] on button "View Details" at bounding box center [1161, 192] width 90 height 28
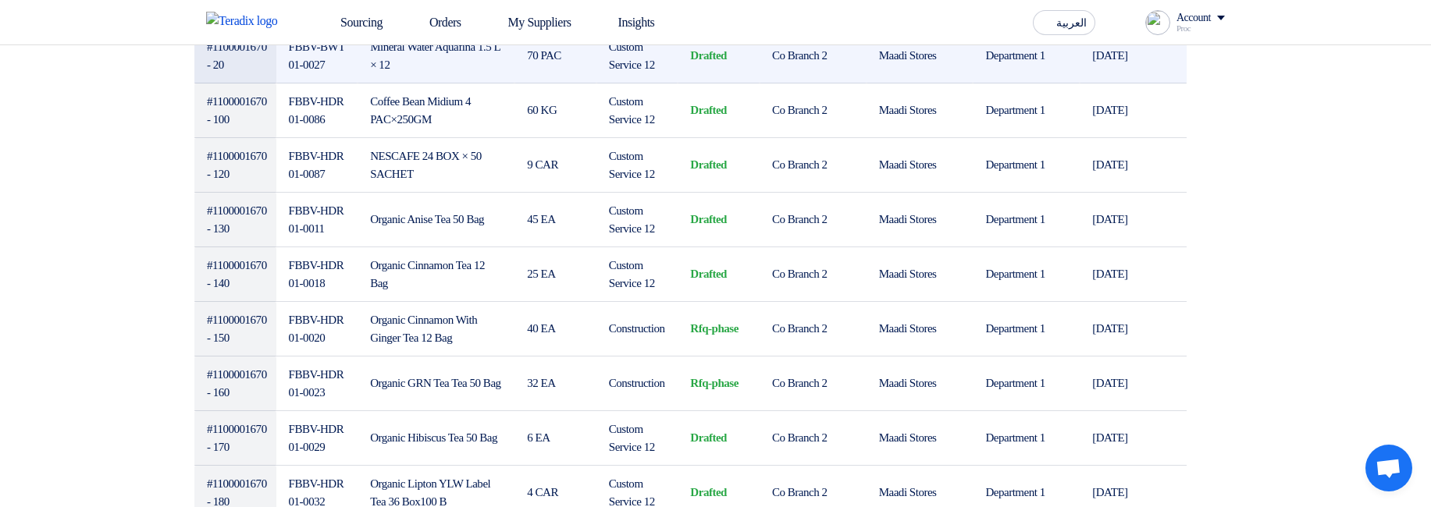
scroll to position [656, 0]
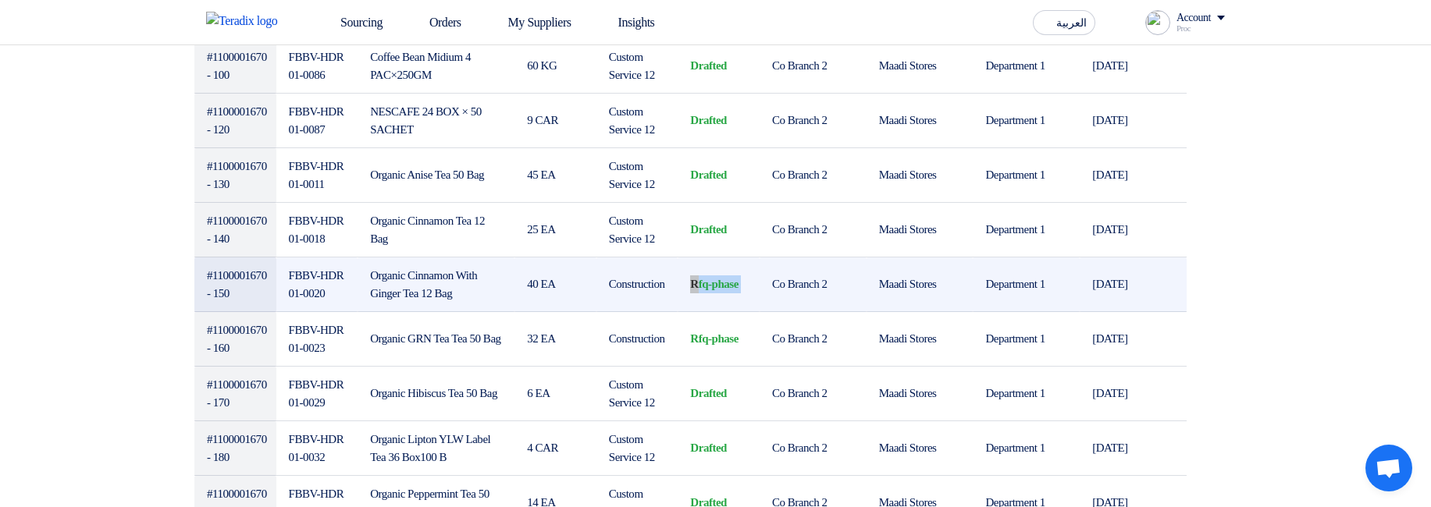
drag, startPoint x: 692, startPoint y: 287, endPoint x: 758, endPoint y: 283, distance: 65.7
click at [758, 254] on td "rfq-phase" at bounding box center [719, 285] width 82 height 55
click at [743, 254] on td "rfq-phase" at bounding box center [719, 285] width 82 height 55
drag, startPoint x: 759, startPoint y: 287, endPoint x: 691, endPoint y: 281, distance: 68.2
click at [691, 254] on tr "#1100001670 - 150 FBBV-HDR01-0020 Organic Cinnamon With Ginger Tea 12 Bag 40 EA…" at bounding box center [690, 285] width 992 height 55
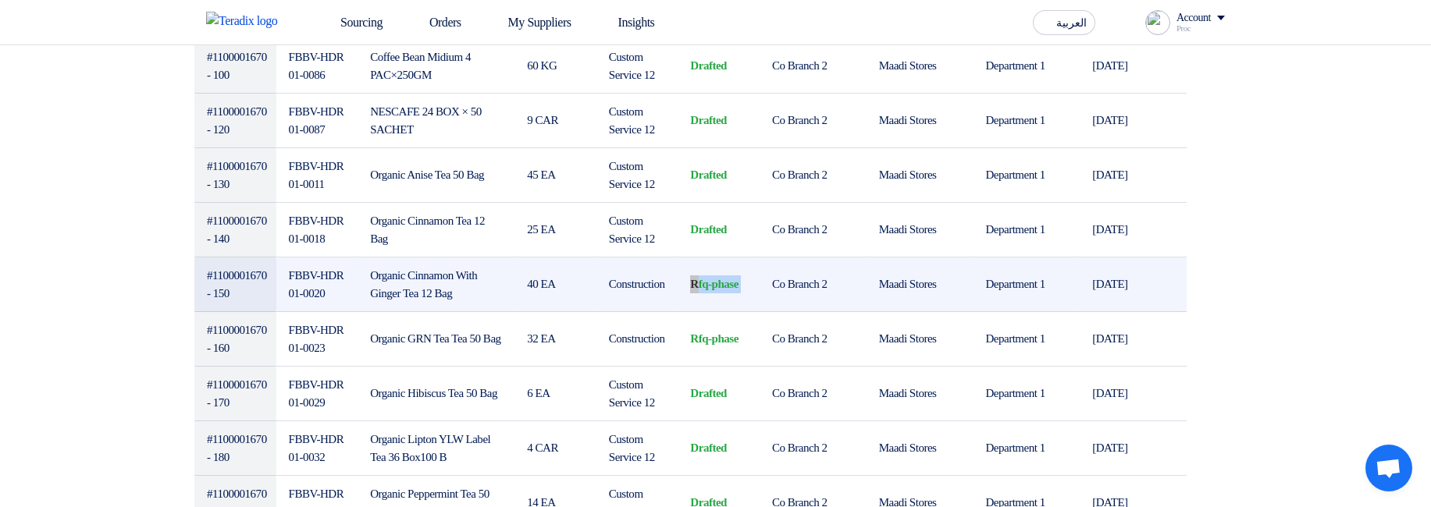
click at [691, 254] on td "rfq-phase" at bounding box center [719, 285] width 82 height 55
drag, startPoint x: 691, startPoint y: 281, endPoint x: 735, endPoint y: 281, distance: 44.5
click at [735, 254] on td "rfq-phase" at bounding box center [719, 285] width 82 height 55
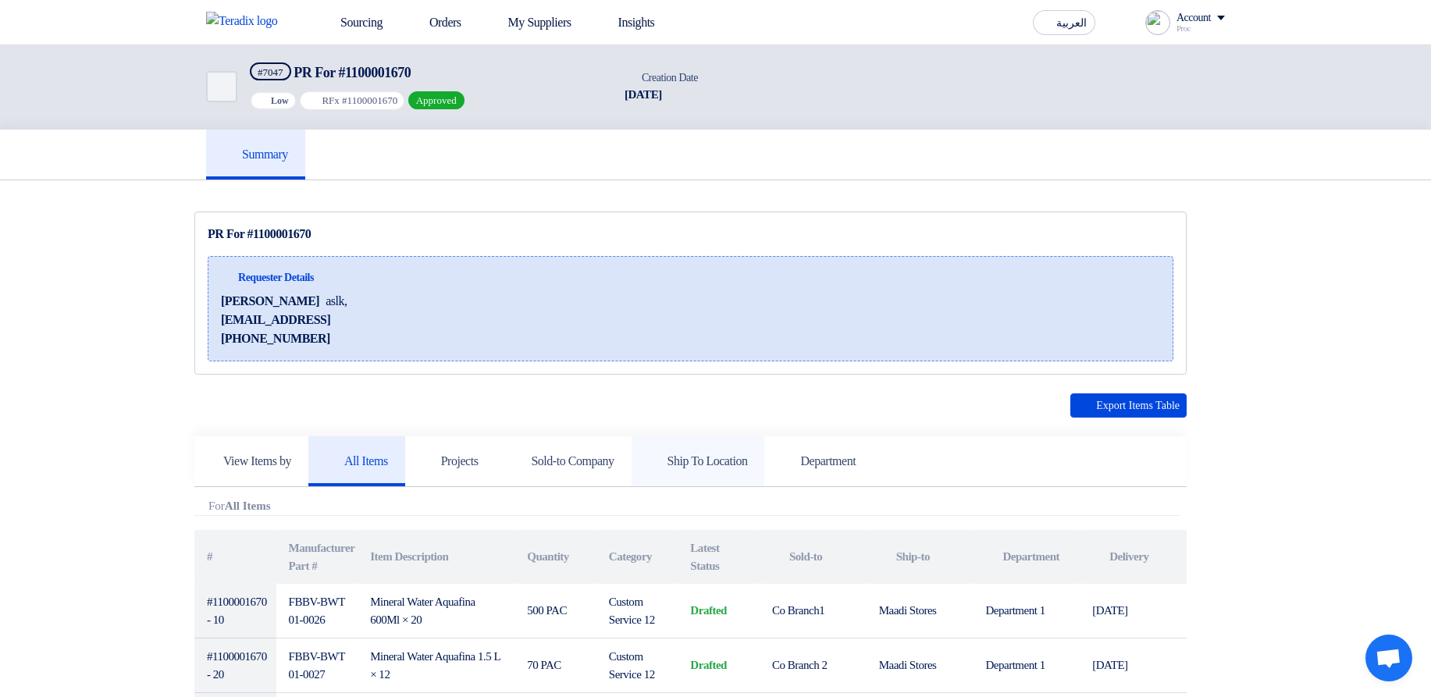
scroll to position [0, 0]
click at [479, 254] on h5 "Projects" at bounding box center [450, 463] width 56 height 16
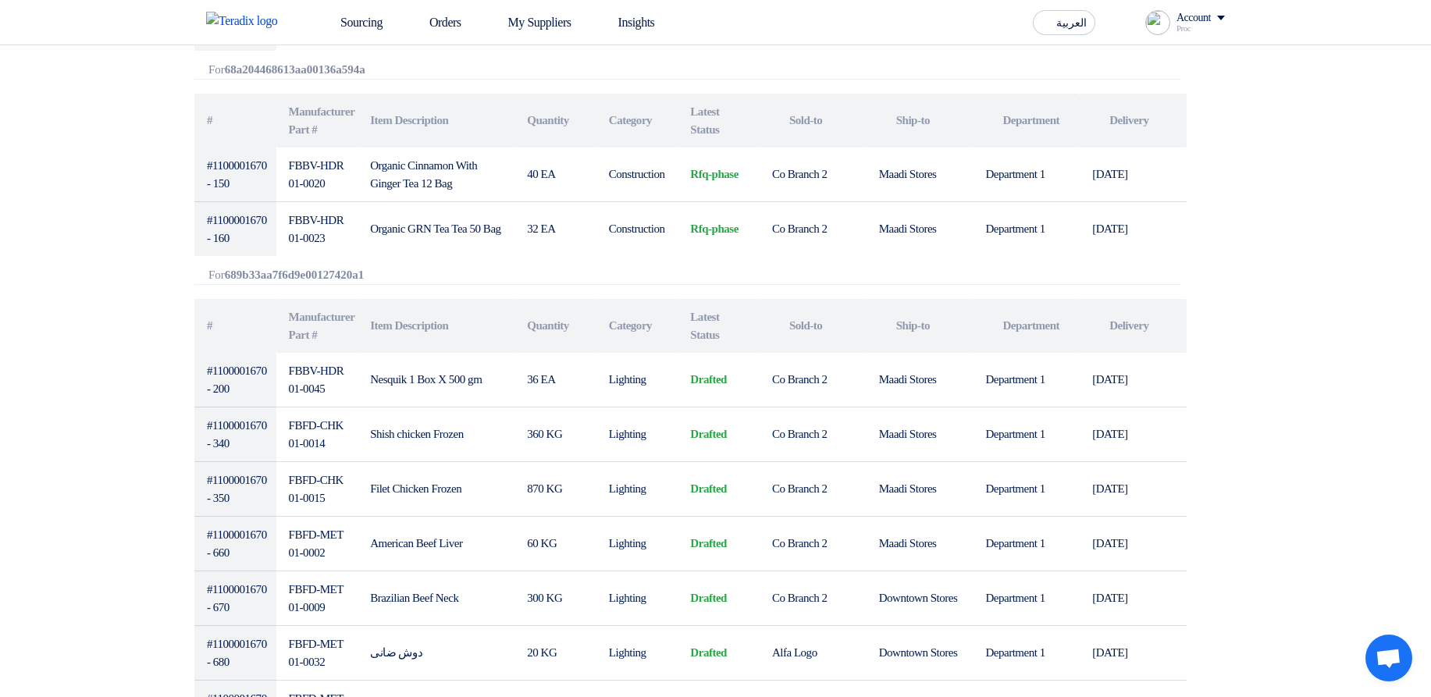
scroll to position [937, 0]
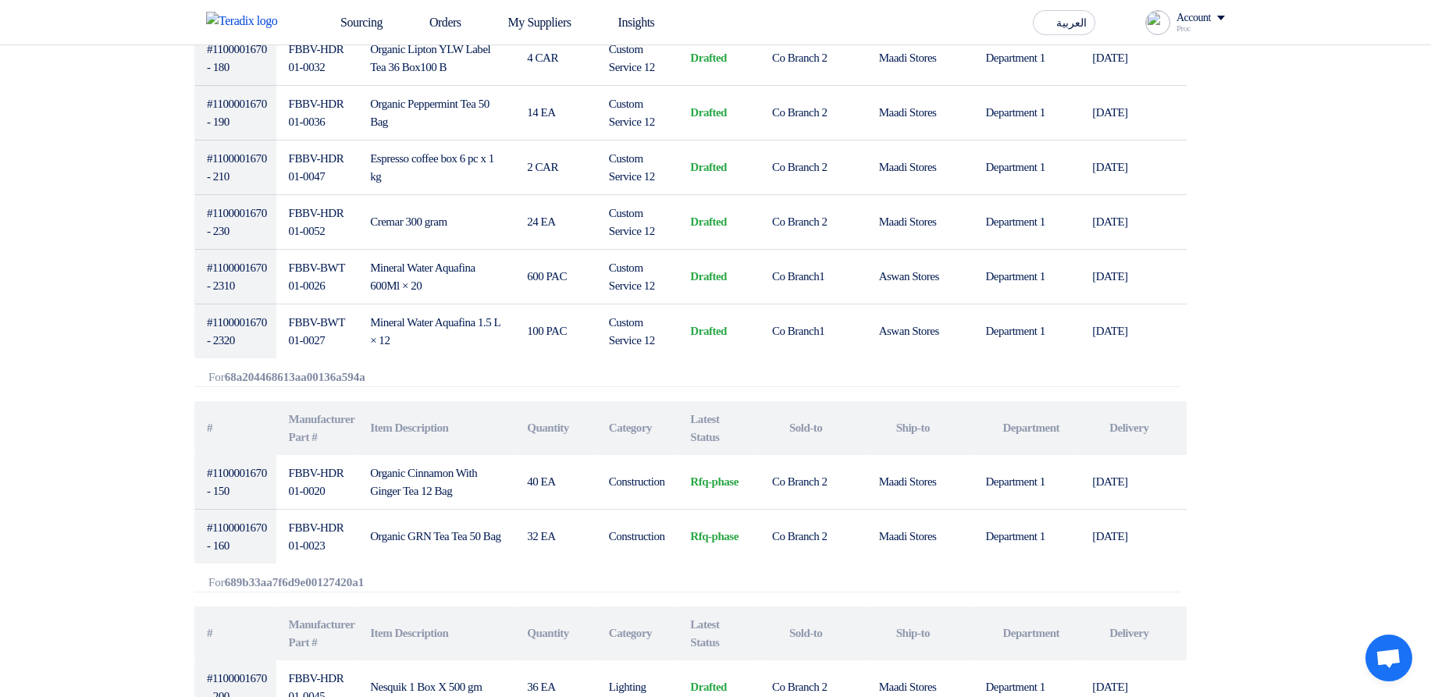
click at [317, 254] on b "68a204468613aa00136a594a" at bounding box center [295, 377] width 141 height 12
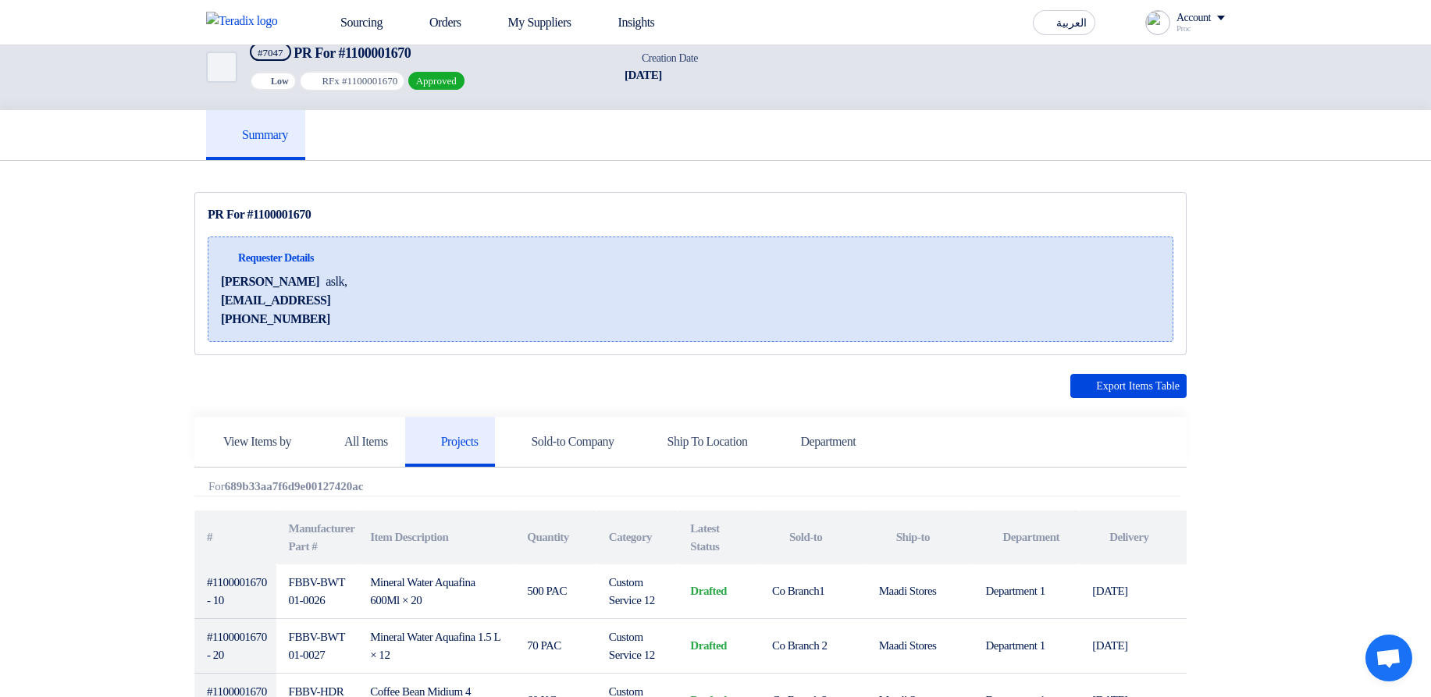
scroll to position [0, 0]
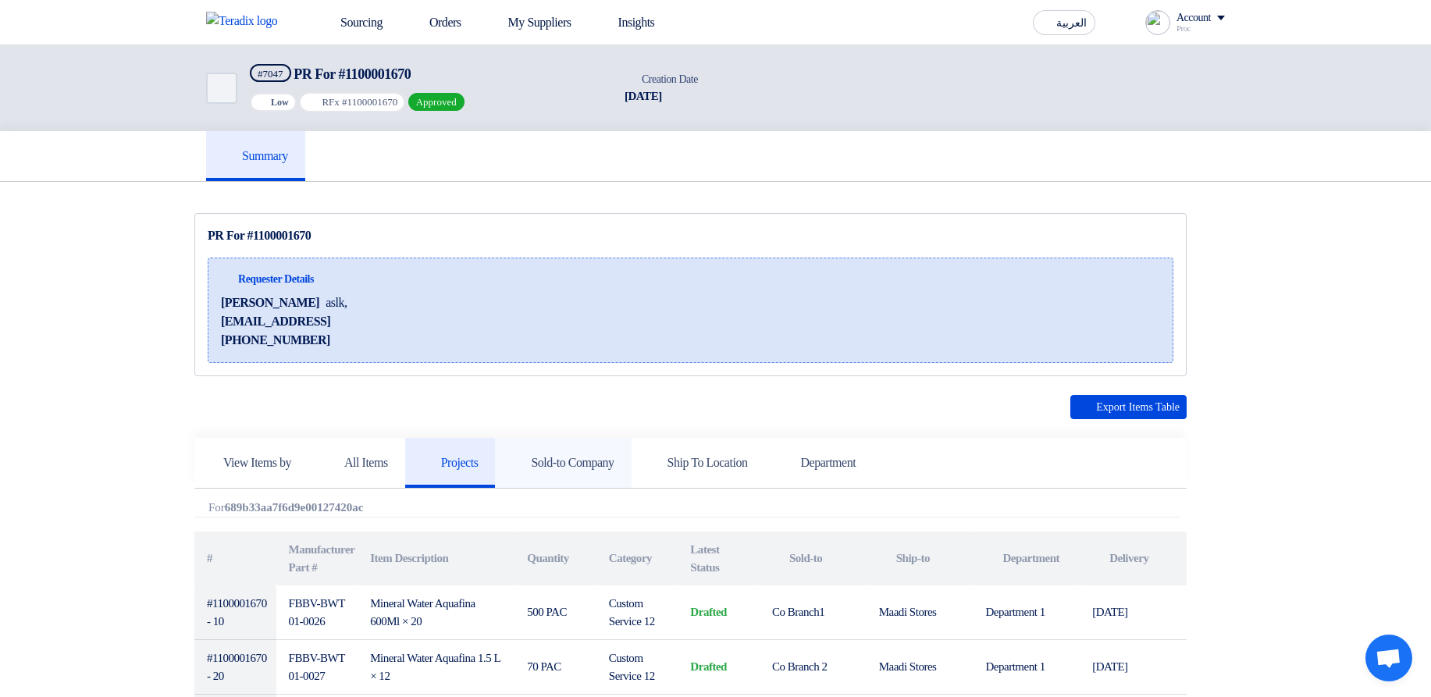
click at [614, 254] on h5 "Sold-to Company" at bounding box center [562, 463] width 101 height 16
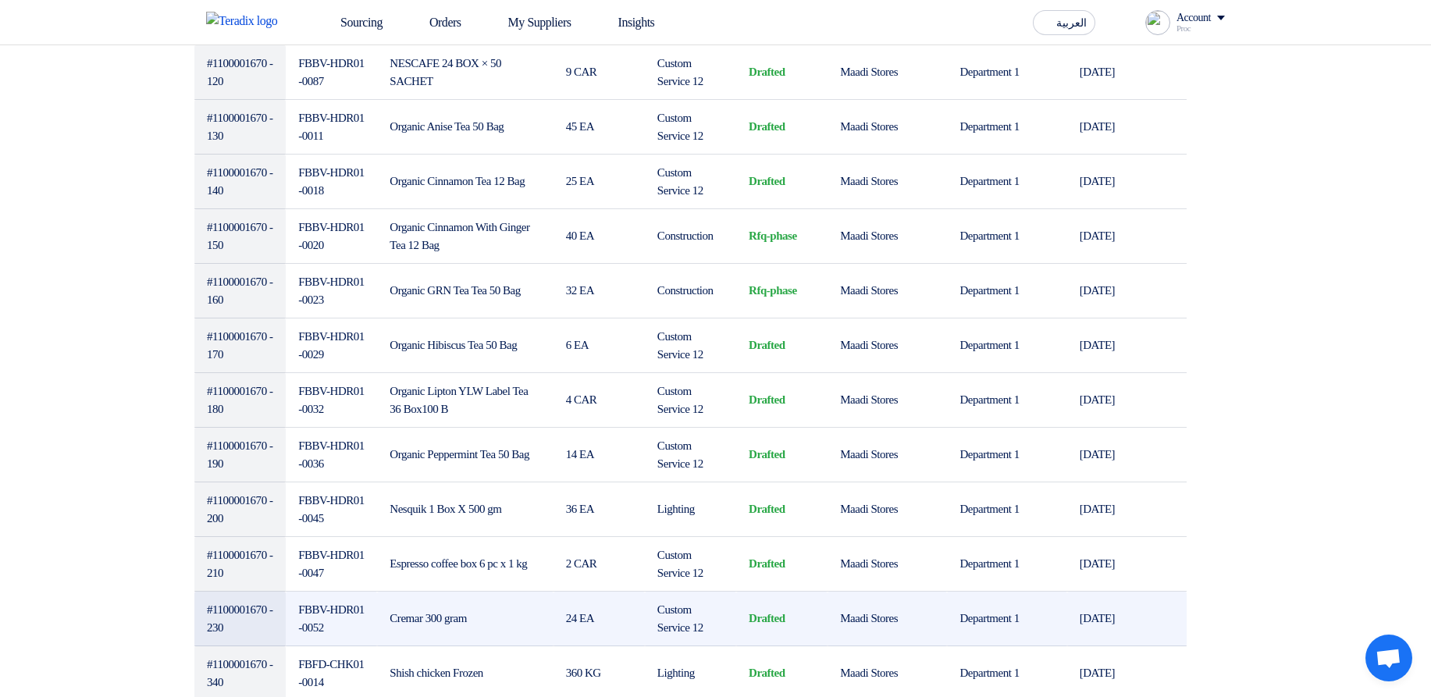
scroll to position [1499, 0]
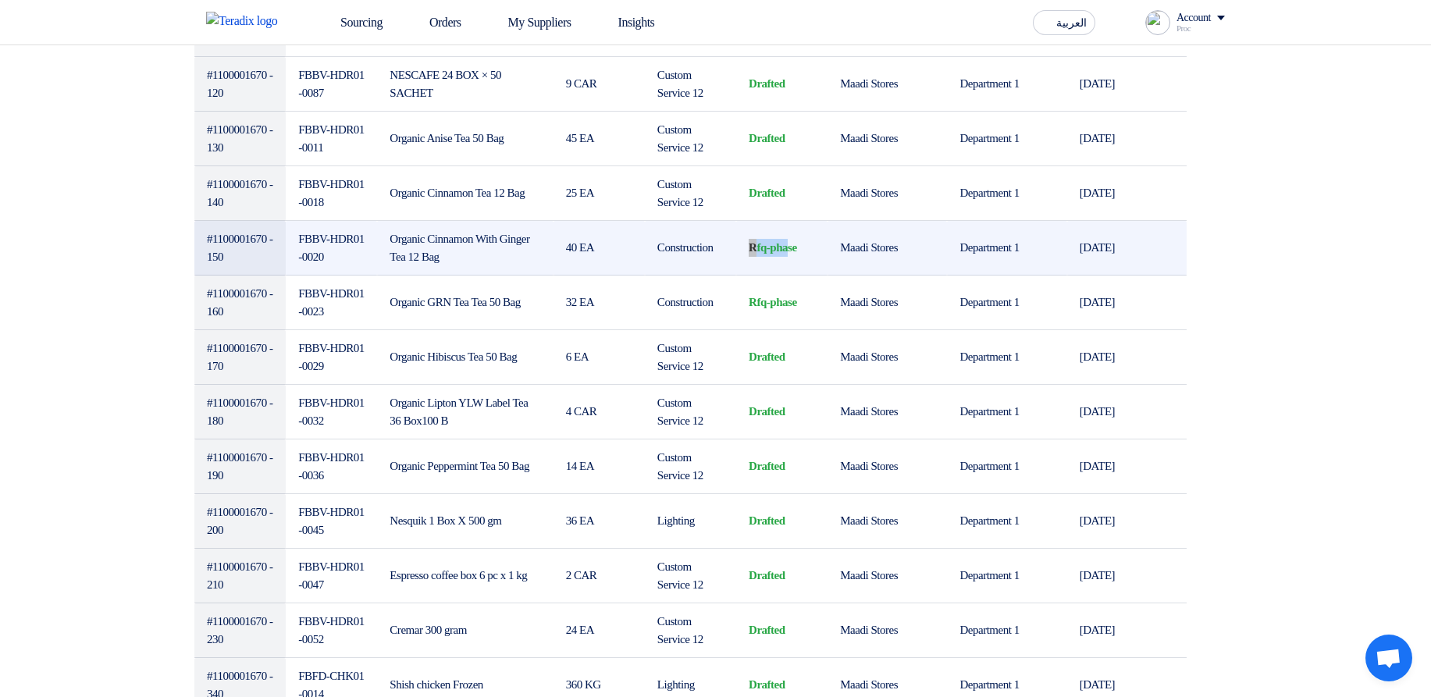
drag, startPoint x: 749, startPoint y: 248, endPoint x: 792, endPoint y: 252, distance: 43.9
click at [792, 252] on td "rfq-phase" at bounding box center [781, 248] width 91 height 55
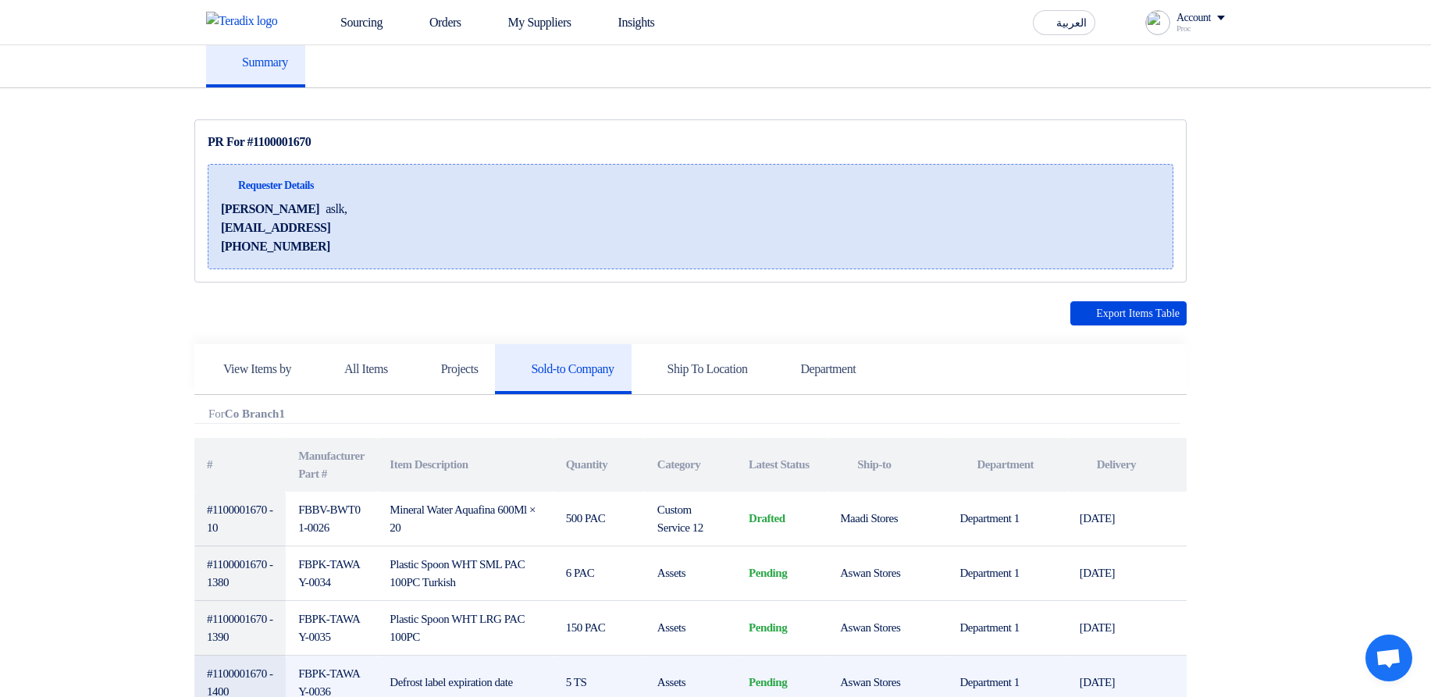
scroll to position [0, 0]
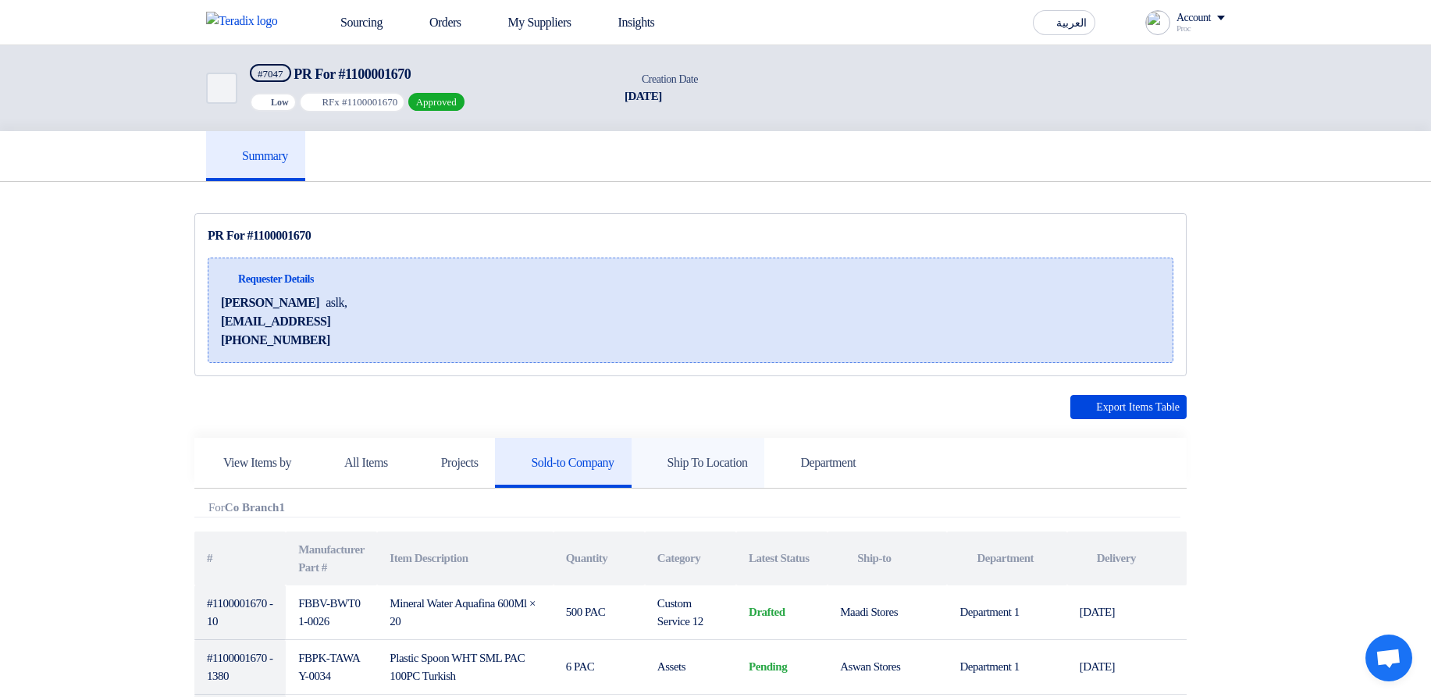
click at [765, 254] on link "Ship To Location" at bounding box center [699, 463] width 134 height 50
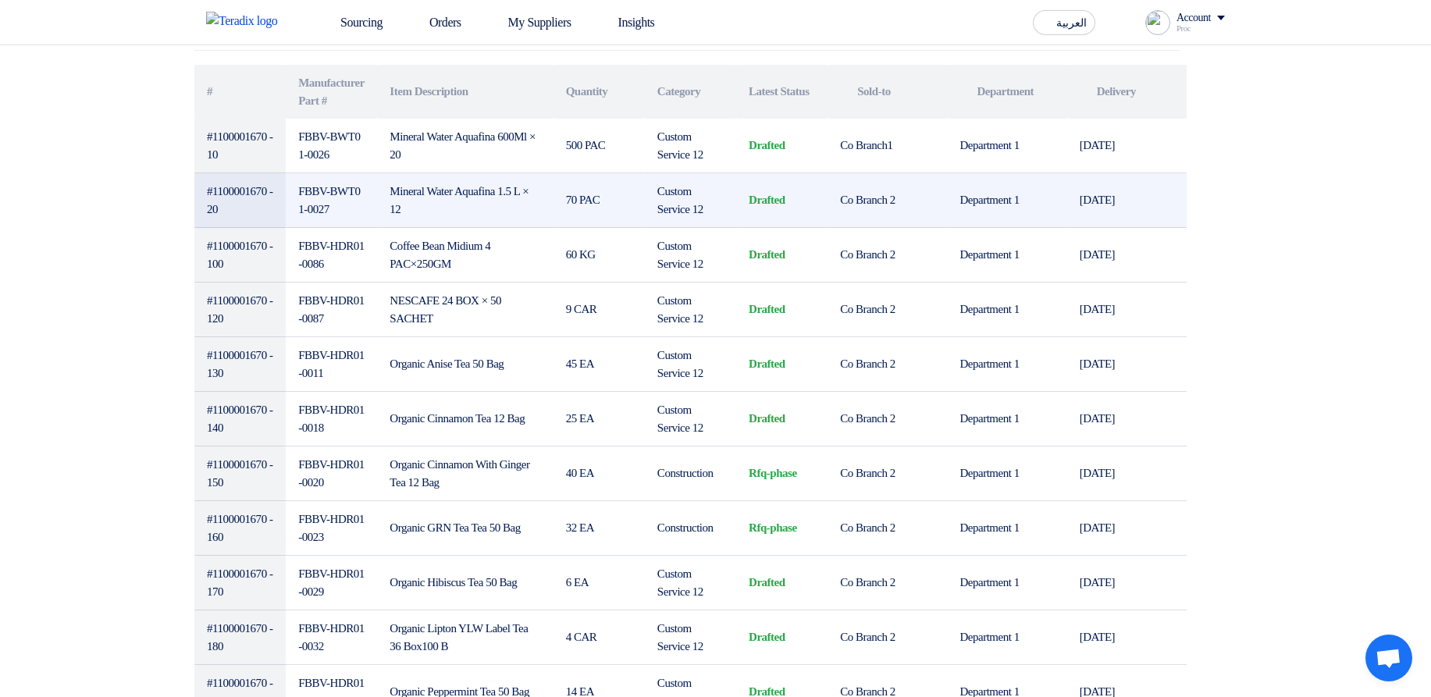
scroll to position [375, 0]
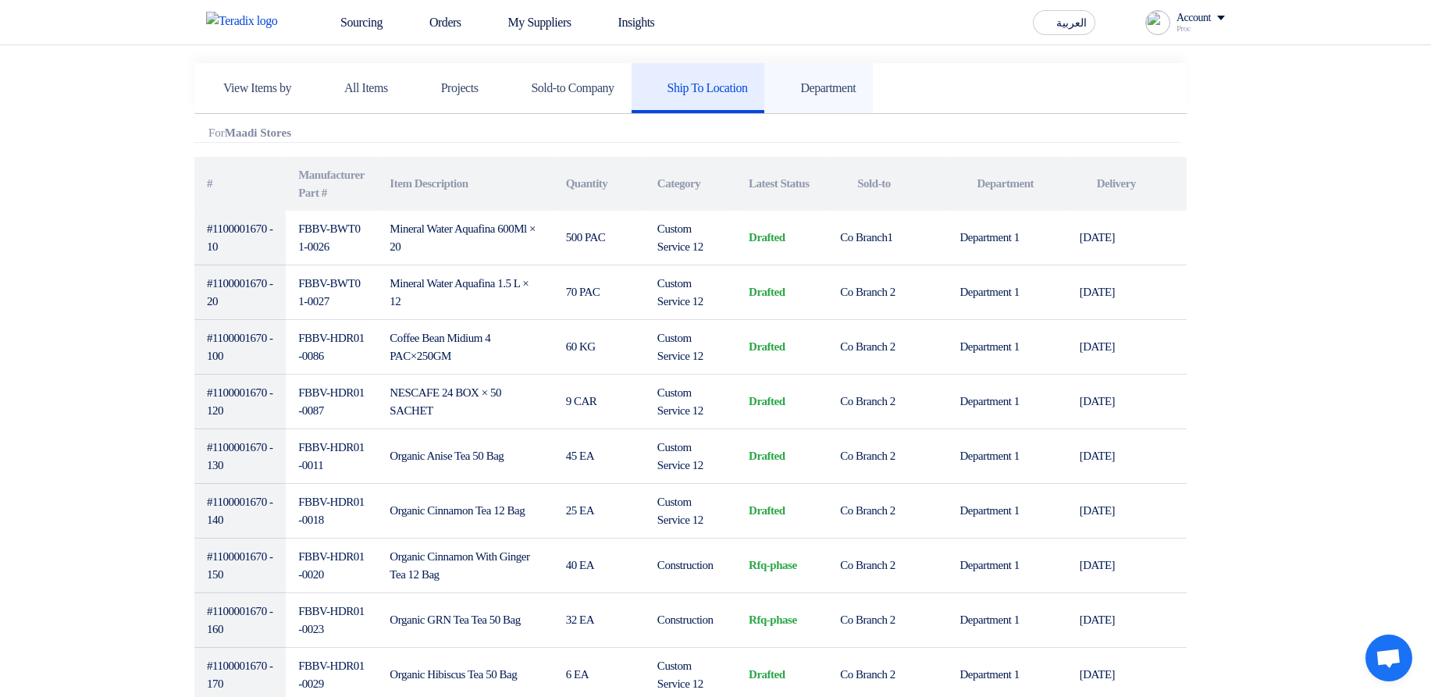
click at [856, 83] on h5 "Department" at bounding box center [818, 88] width 74 height 16
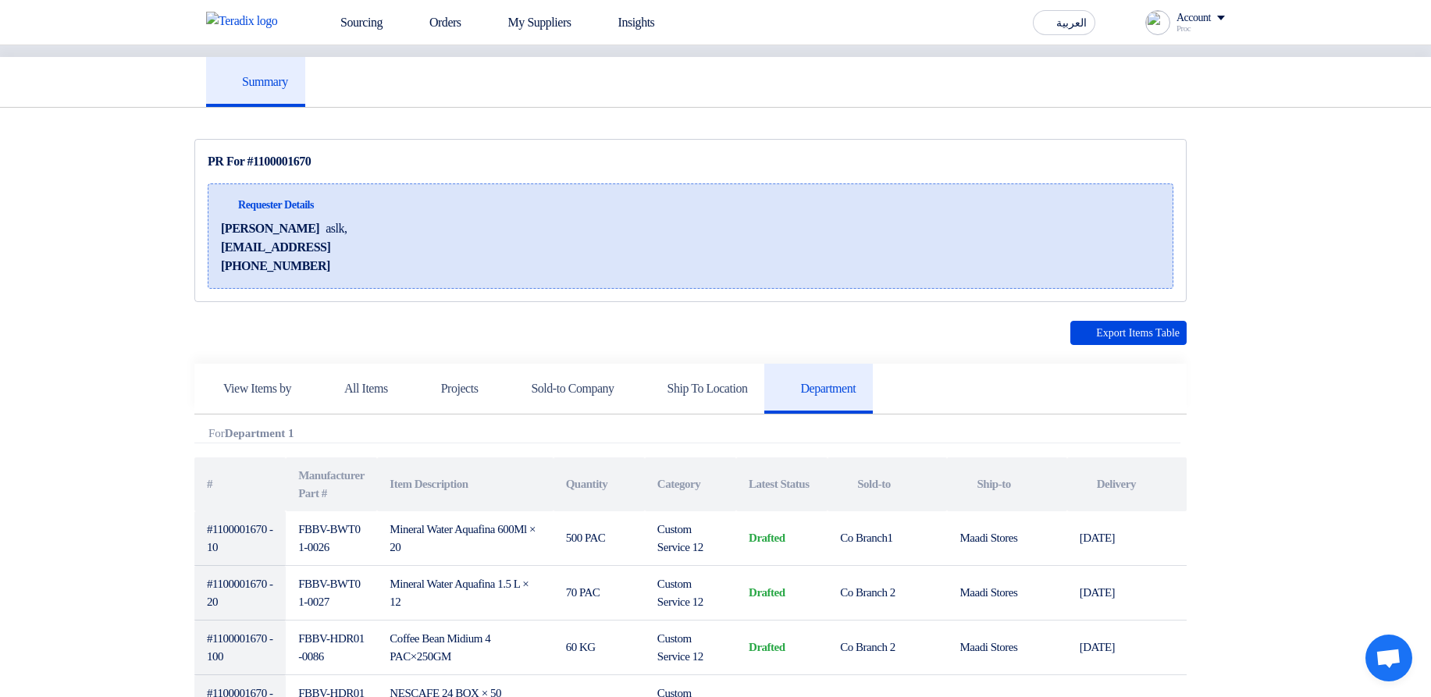
scroll to position [0, 0]
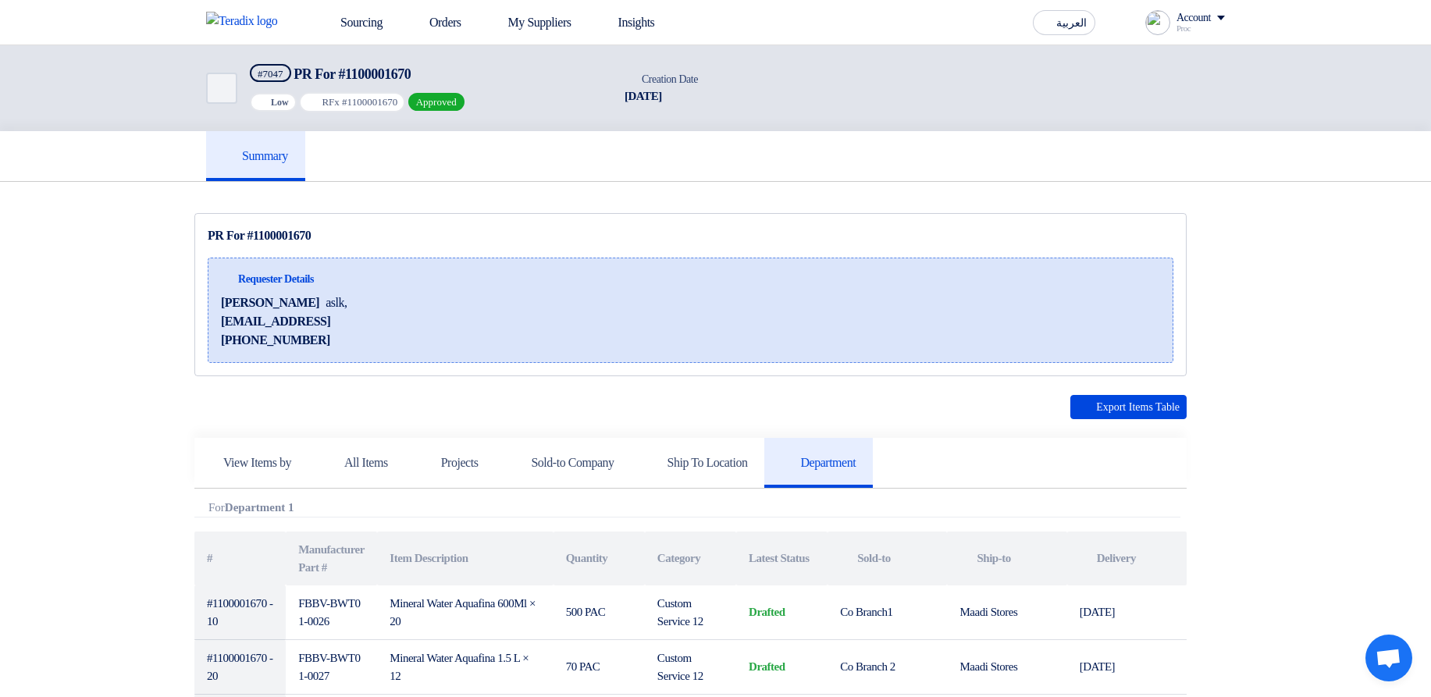
click at [1194, 12] on div "Account" at bounding box center [1194, 18] width 34 height 13
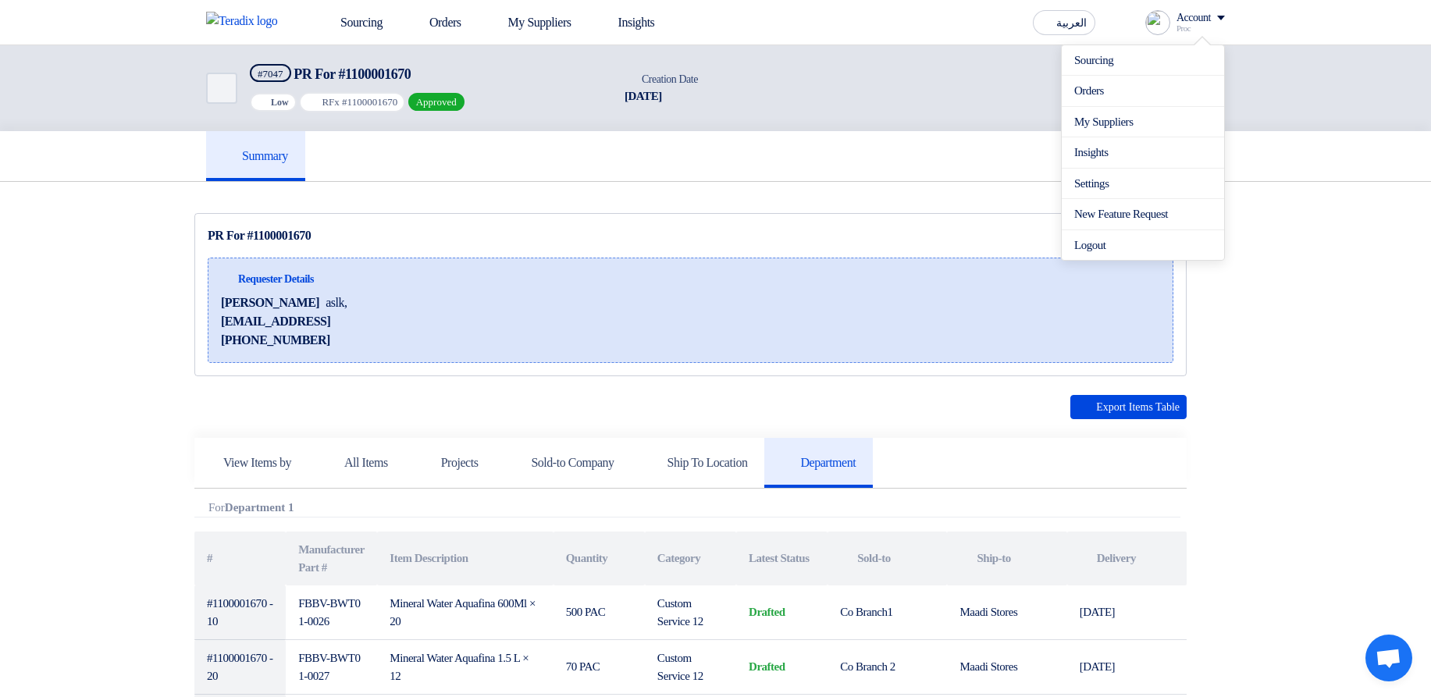
click at [1344, 144] on div "Summary" at bounding box center [715, 156] width 1431 height 51
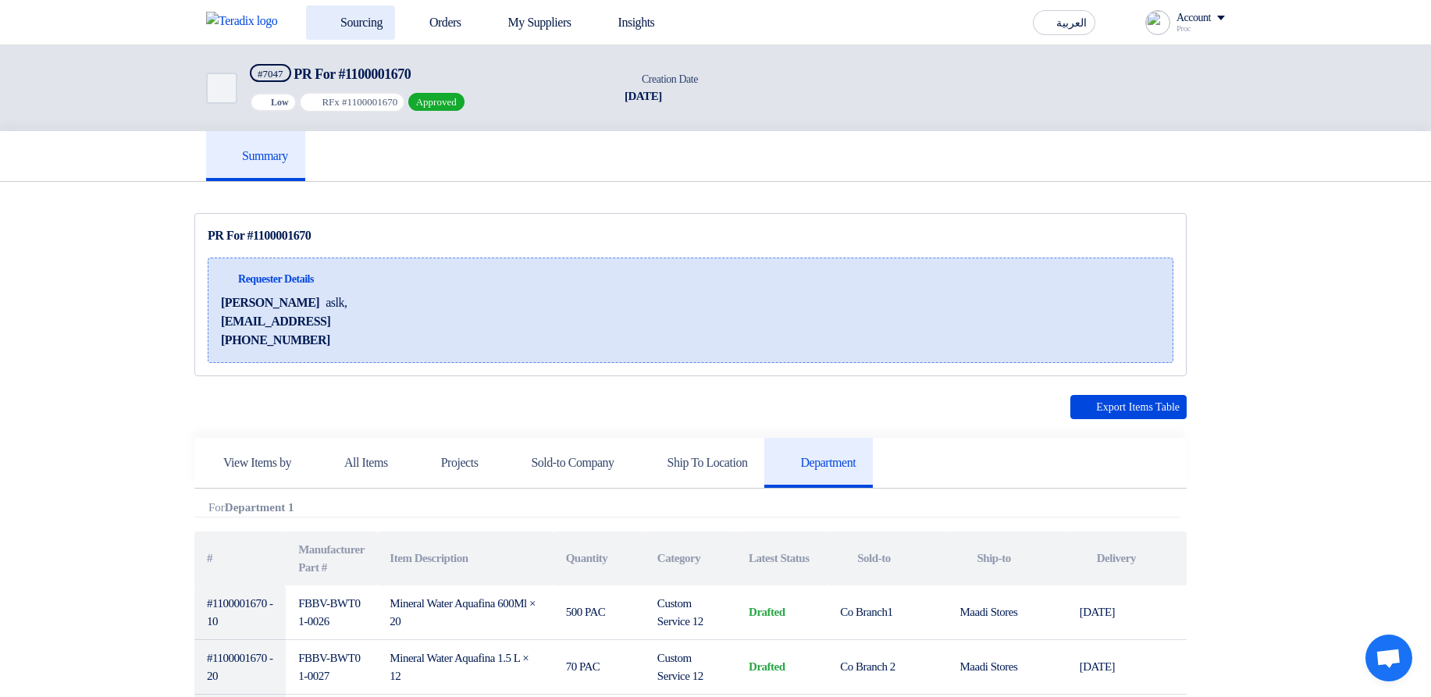
click at [344, 27] on link "Sourcing" at bounding box center [350, 22] width 89 height 34
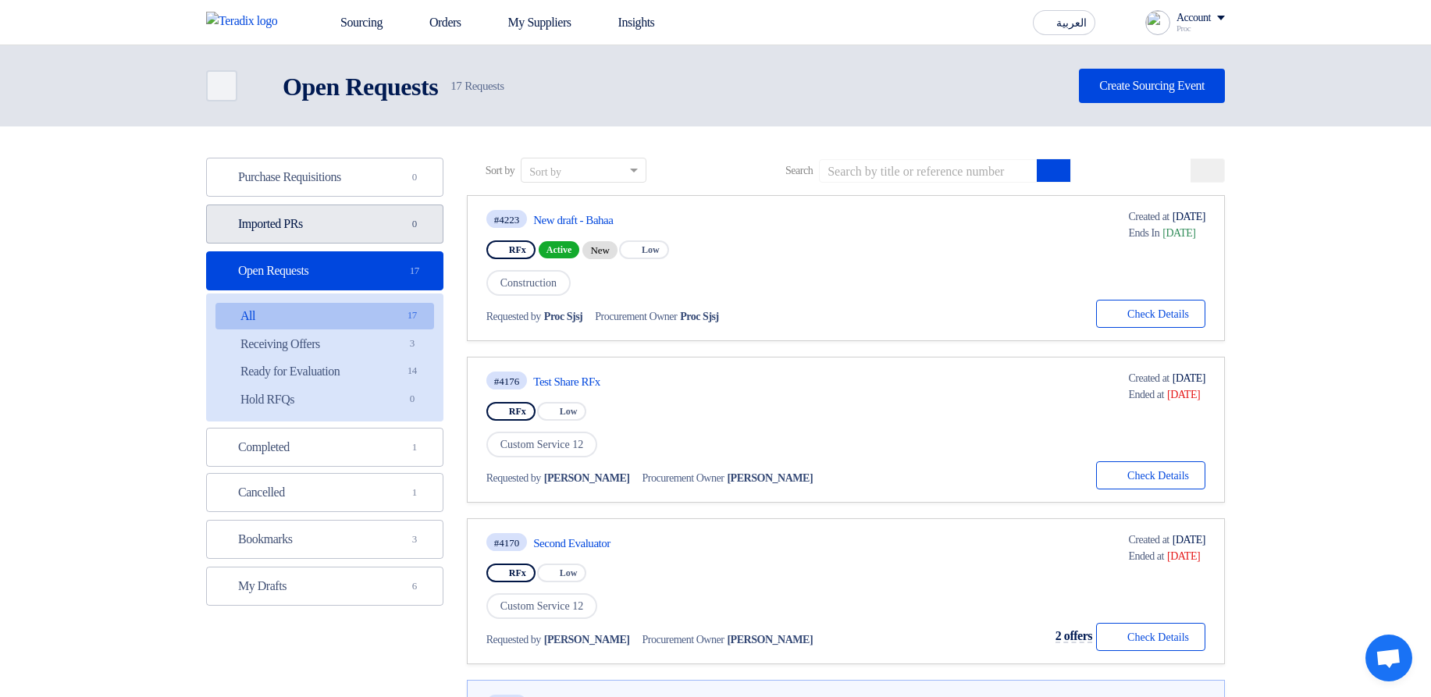
click at [327, 219] on link "Imported PRs Imported PRs 0" at bounding box center [324, 224] width 237 height 39
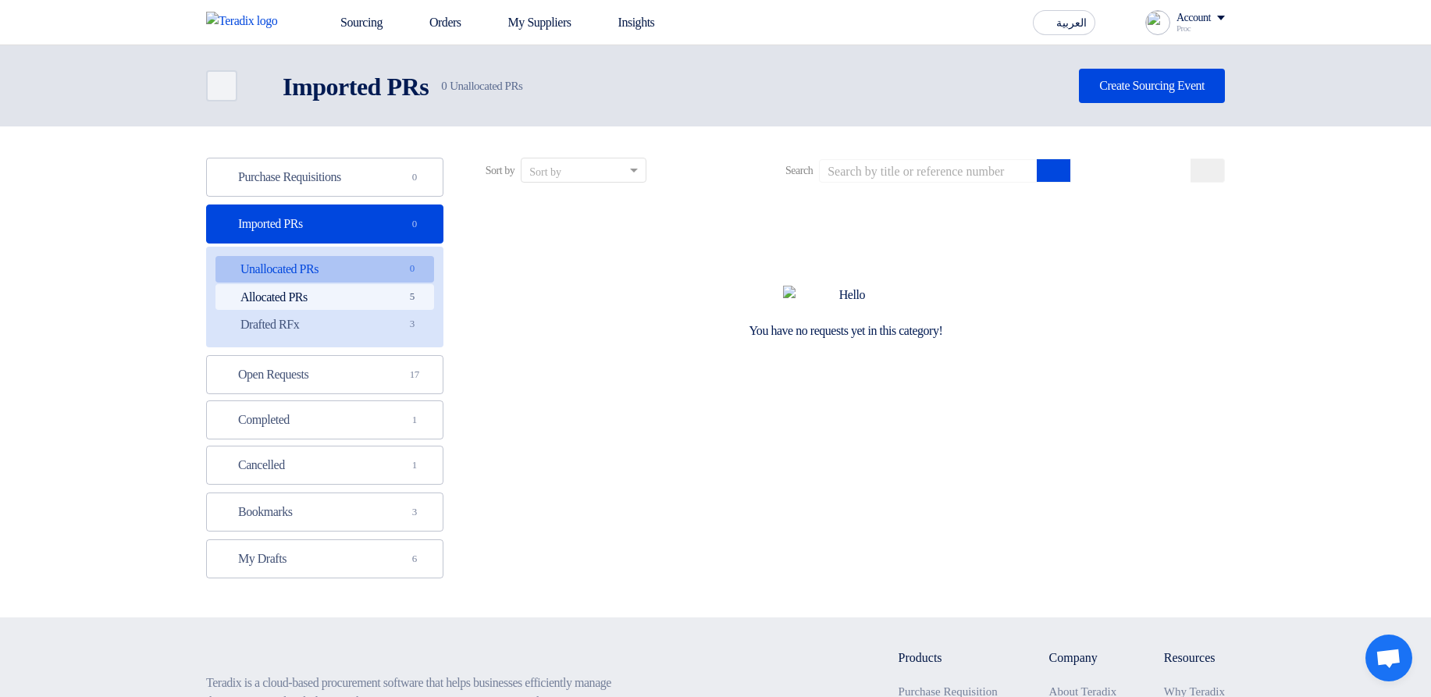
click at [369, 254] on link "Allocated PRs Allocated PRs 5" at bounding box center [324, 297] width 219 height 27
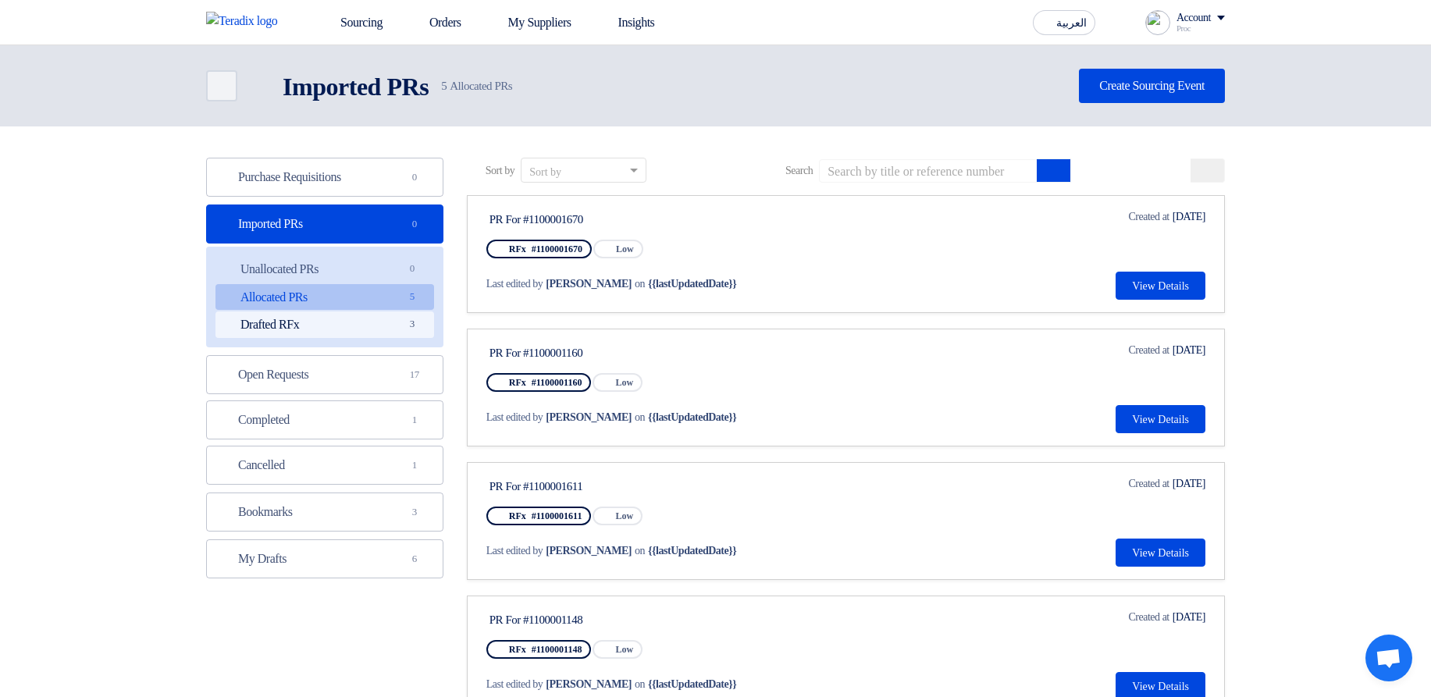
click at [363, 254] on link "Drafted RFx Drafted RFx 3" at bounding box center [324, 325] width 219 height 27
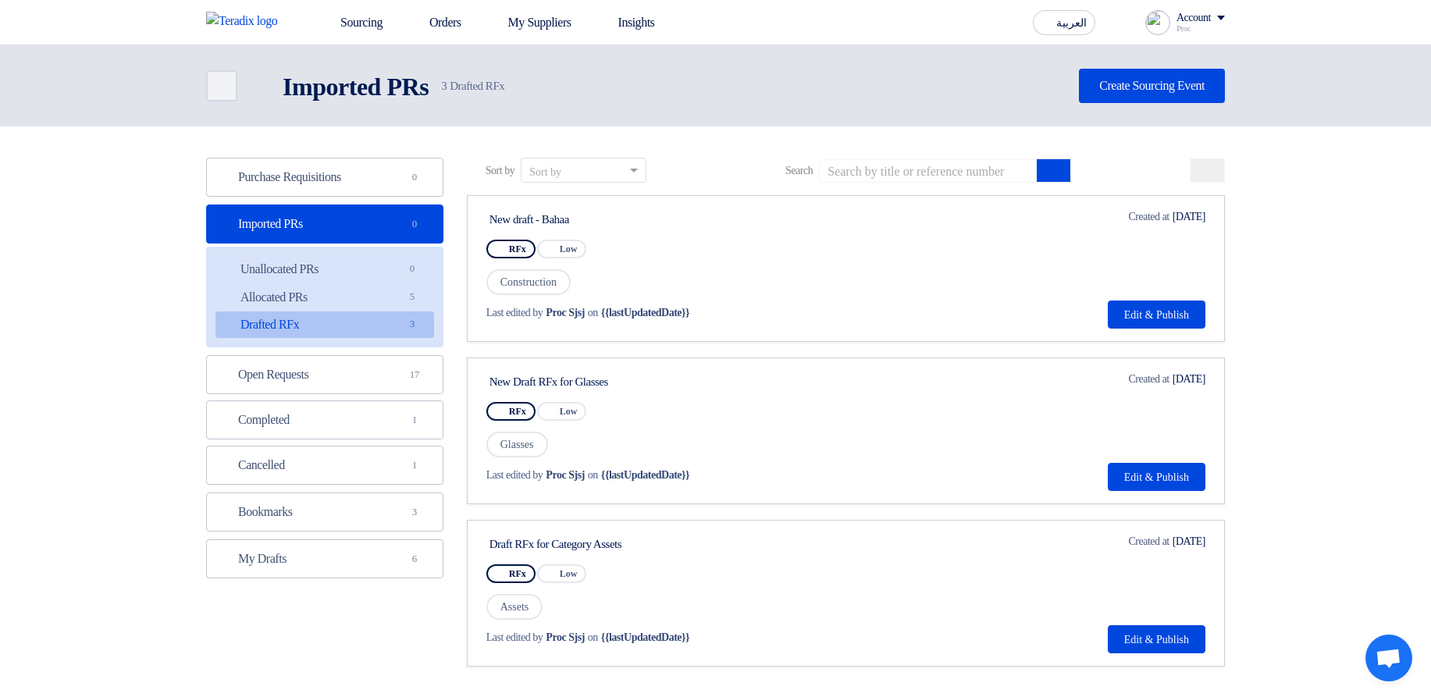
click at [1263, 254] on section "Purchase Requisitions Purchase Requisitions 0 Imported PRs Imported PRs 0 Unall…" at bounding box center [715, 419] width 1431 height 587
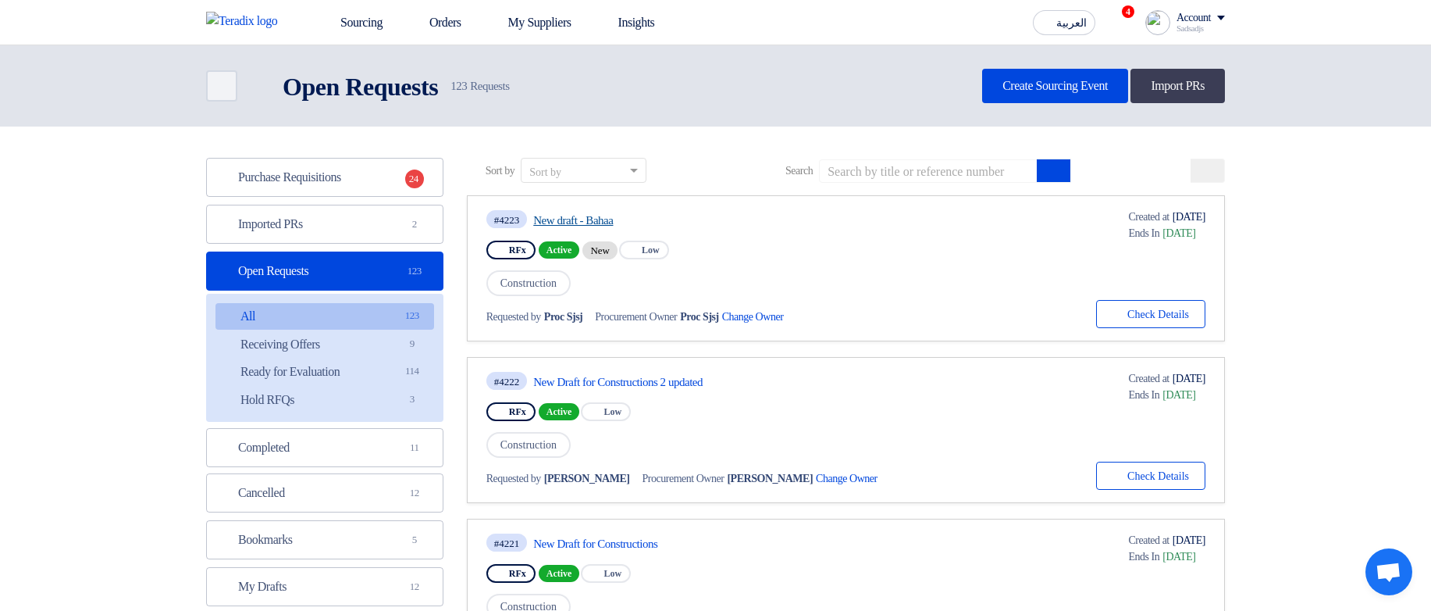
click at [580, 221] on link "New draft - Bahaa" at bounding box center [679, 220] width 293 height 14
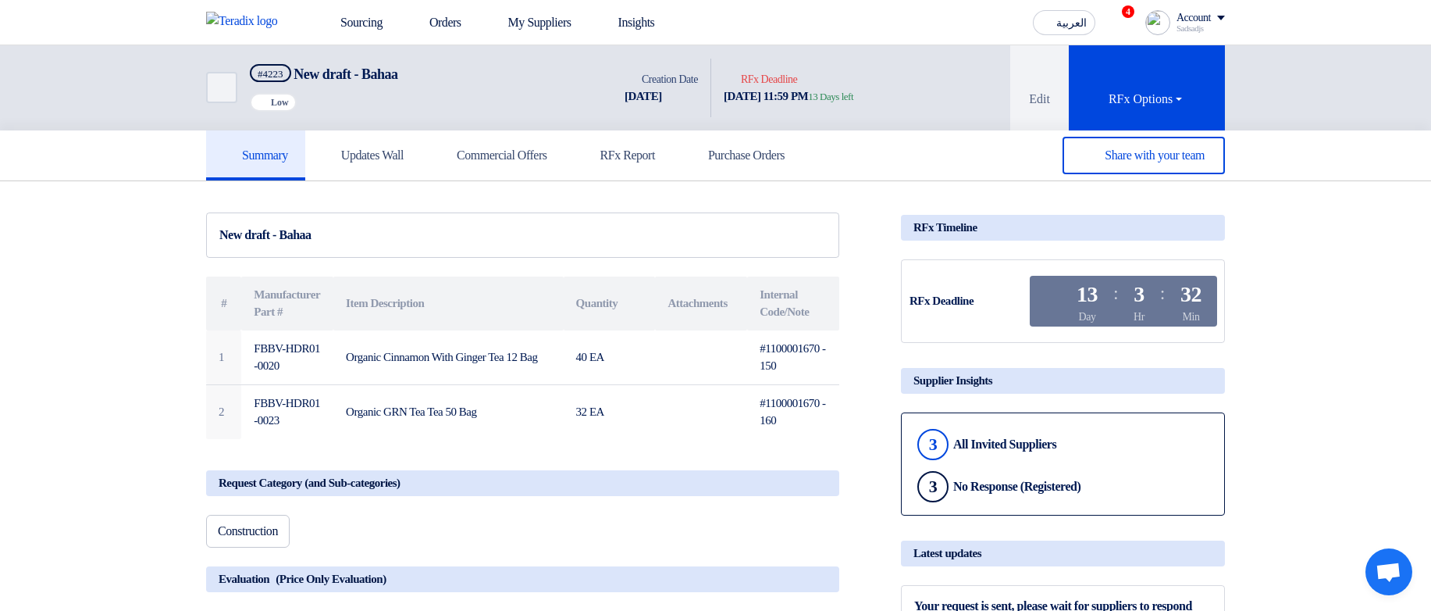
click at [421, 139] on link "Updates Wall" at bounding box center [363, 155] width 116 height 50
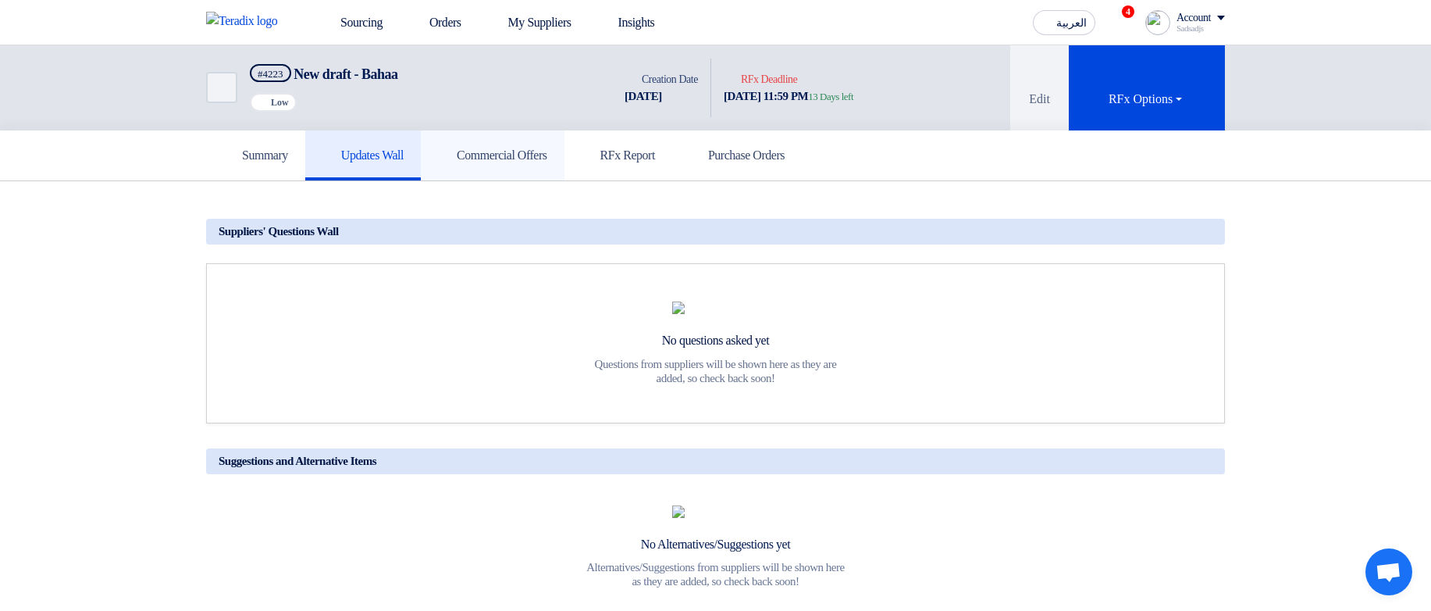
click at [502, 155] on h5 "Commercial Offers" at bounding box center [492, 156] width 109 height 16
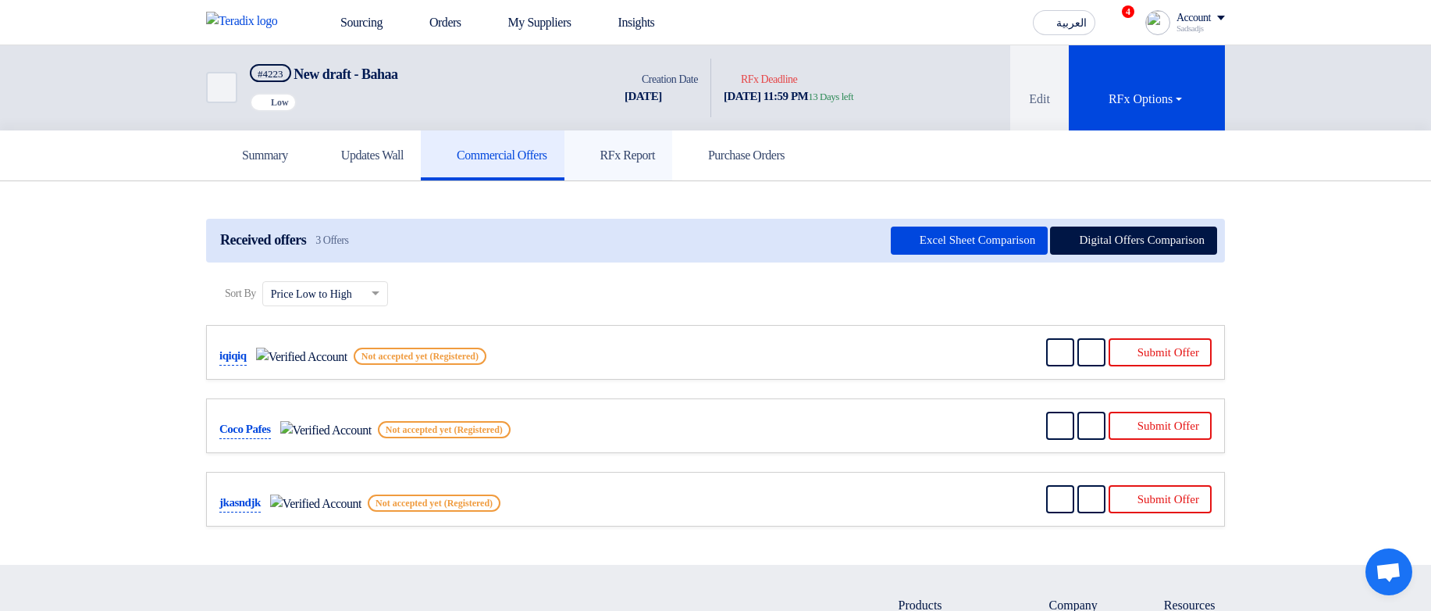
click at [655, 151] on h5 "RFx Report" at bounding box center [618, 156] width 73 height 16
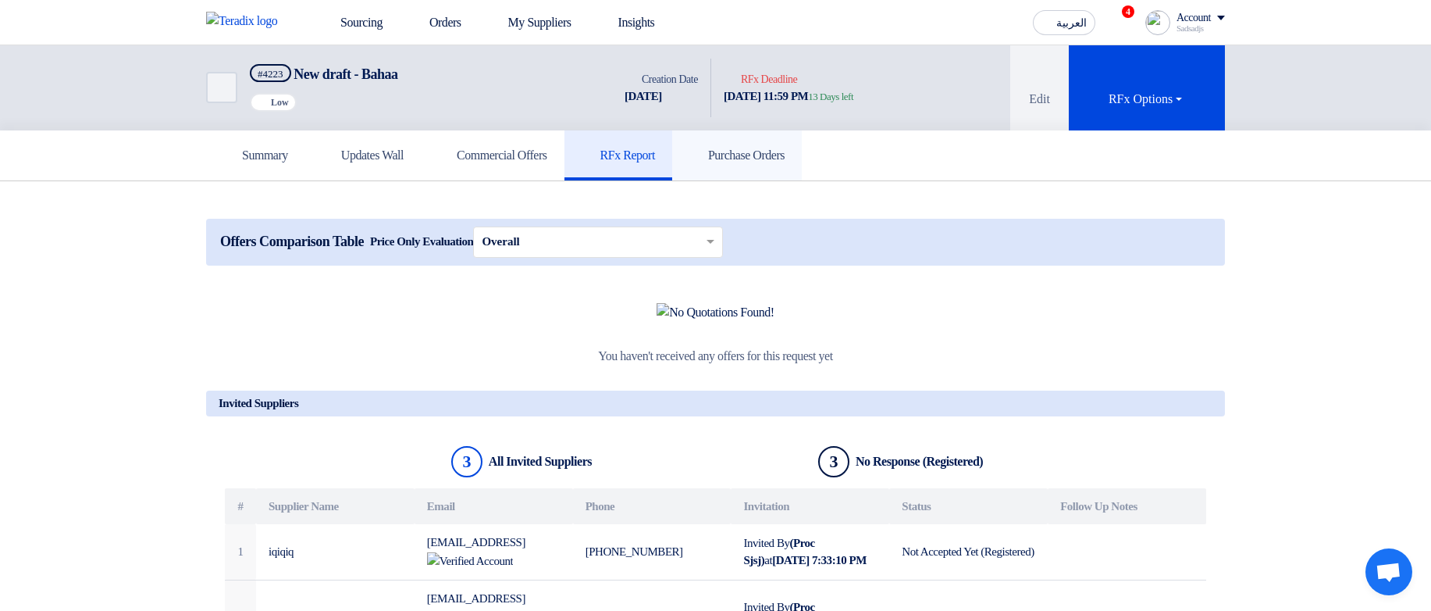
click at [785, 150] on h5 "Purchase Orders" at bounding box center [736, 156] width 95 height 16
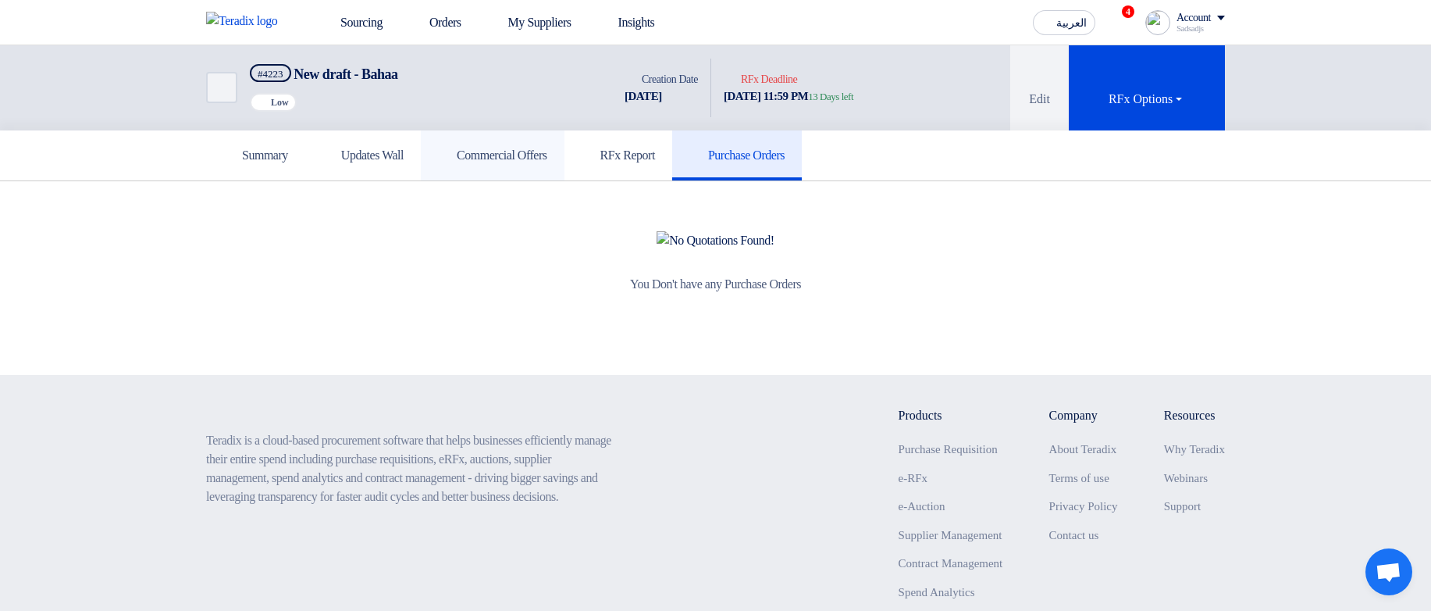
click at [525, 170] on link "Commercial Offers" at bounding box center [493, 155] width 144 height 50
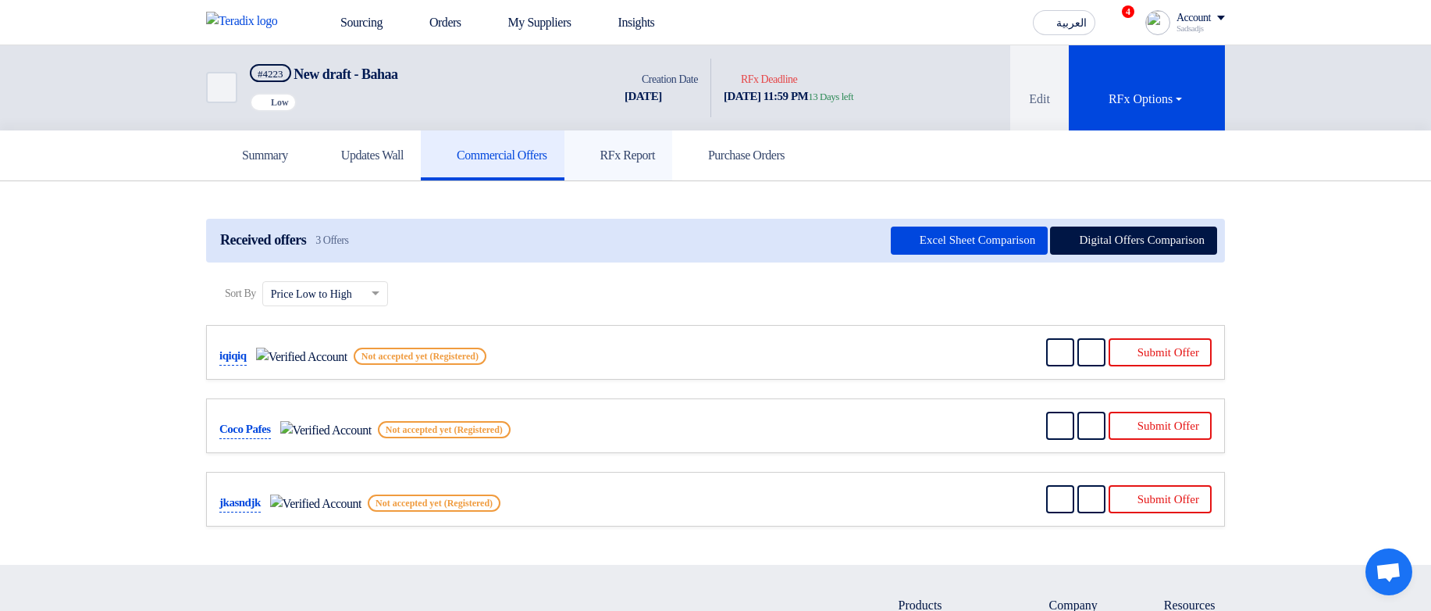
click at [662, 175] on link "RFx Report" at bounding box center [618, 155] width 108 height 50
